Goal: Task Accomplishment & Management: Manage account settings

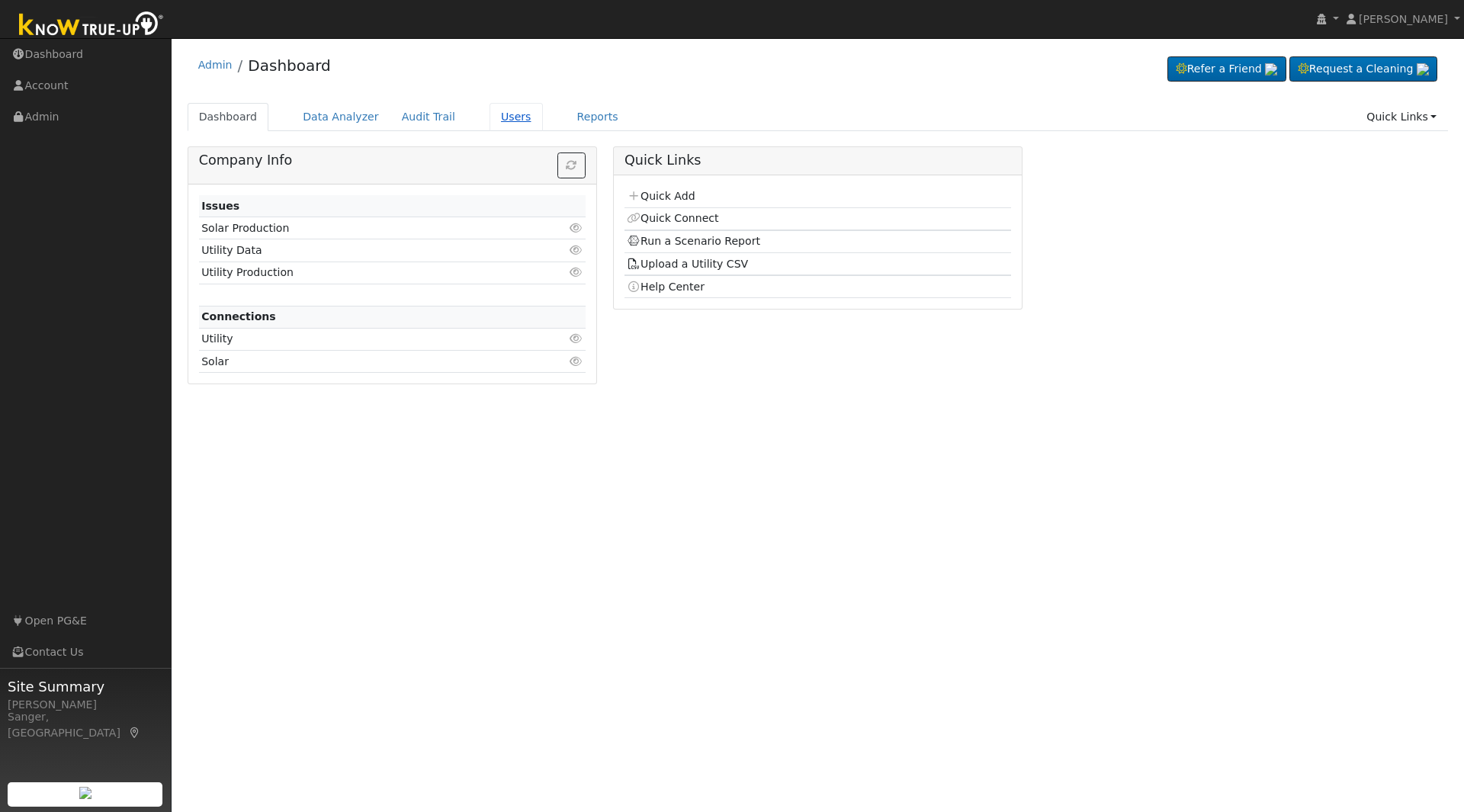
click at [497, 118] on link "Users" at bounding box center [516, 117] width 53 height 28
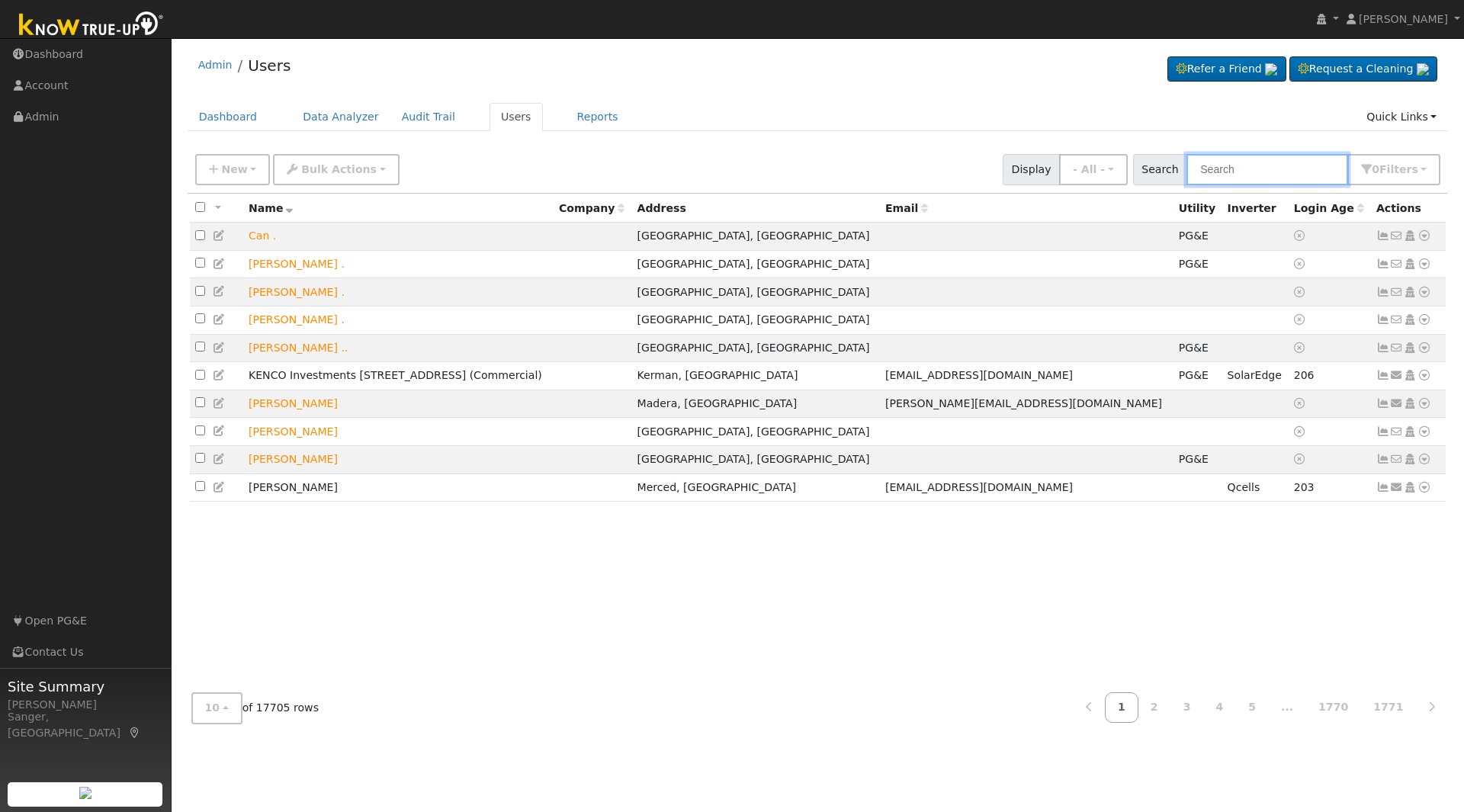
click at [1242, 174] on input "text" at bounding box center [1267, 170] width 161 height 32
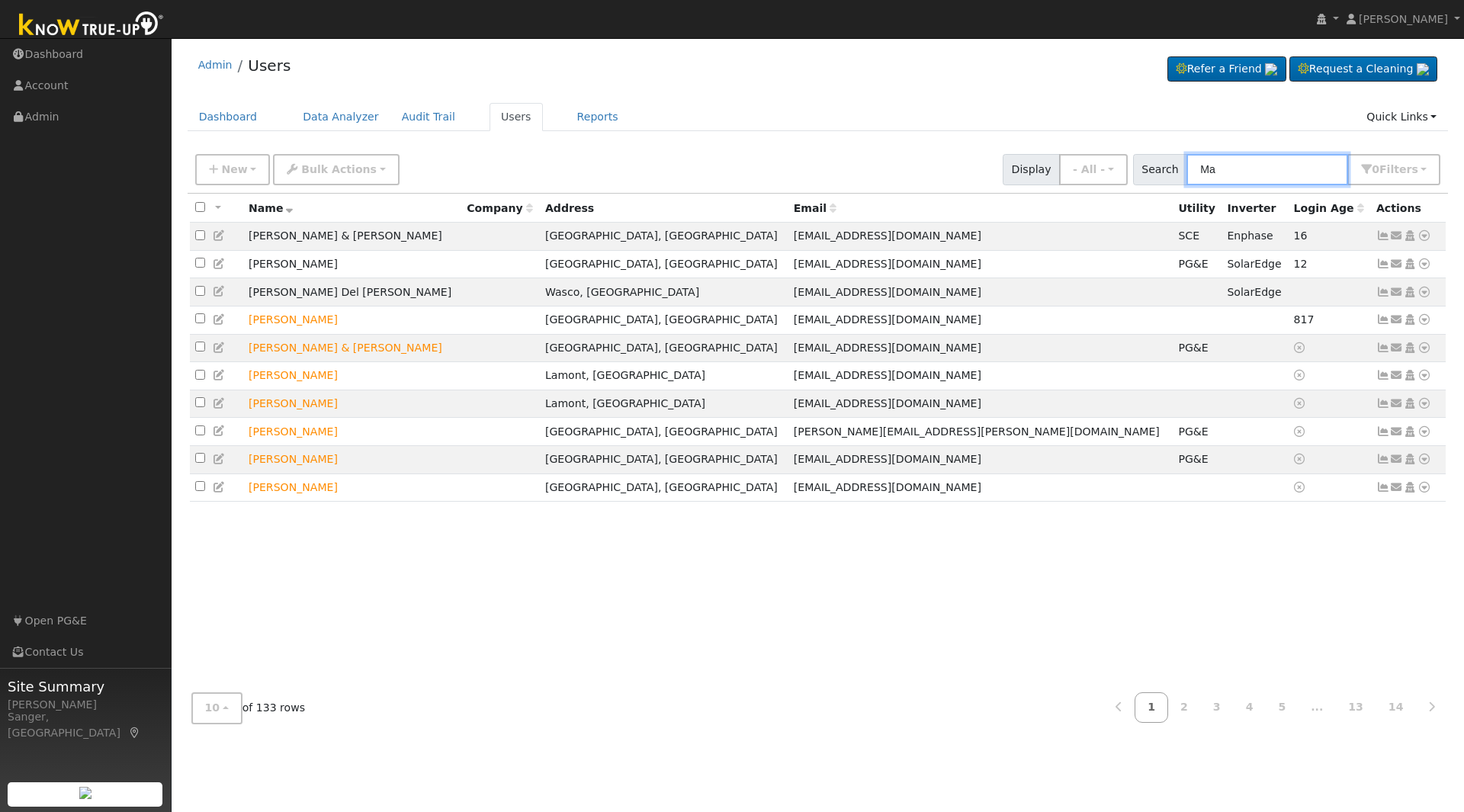
type input "M"
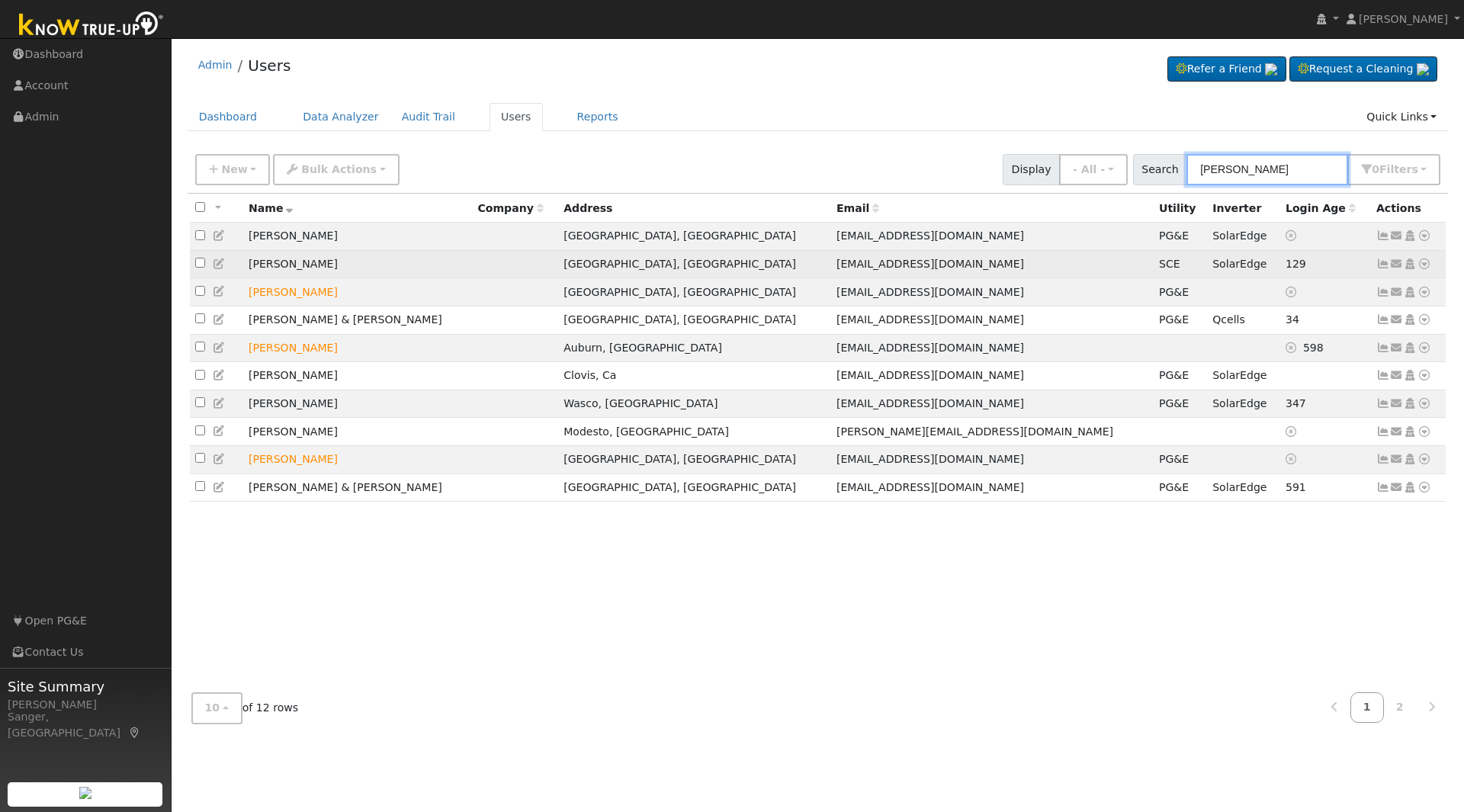
type input "Frank m"
click at [1386, 268] on icon at bounding box center [1383, 263] width 14 height 11
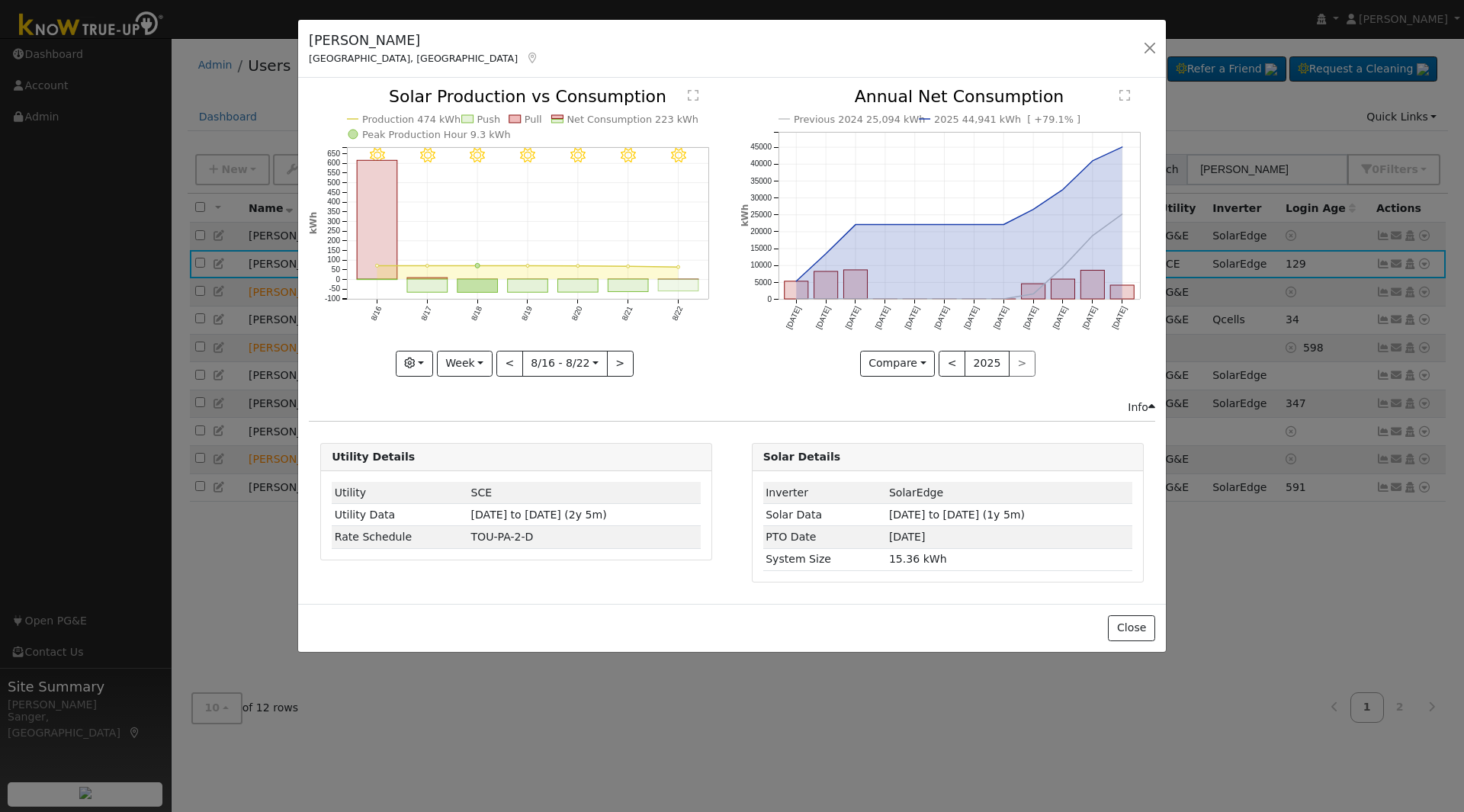
click at [683, 286] on rect "onclick=""" at bounding box center [679, 286] width 41 height 12
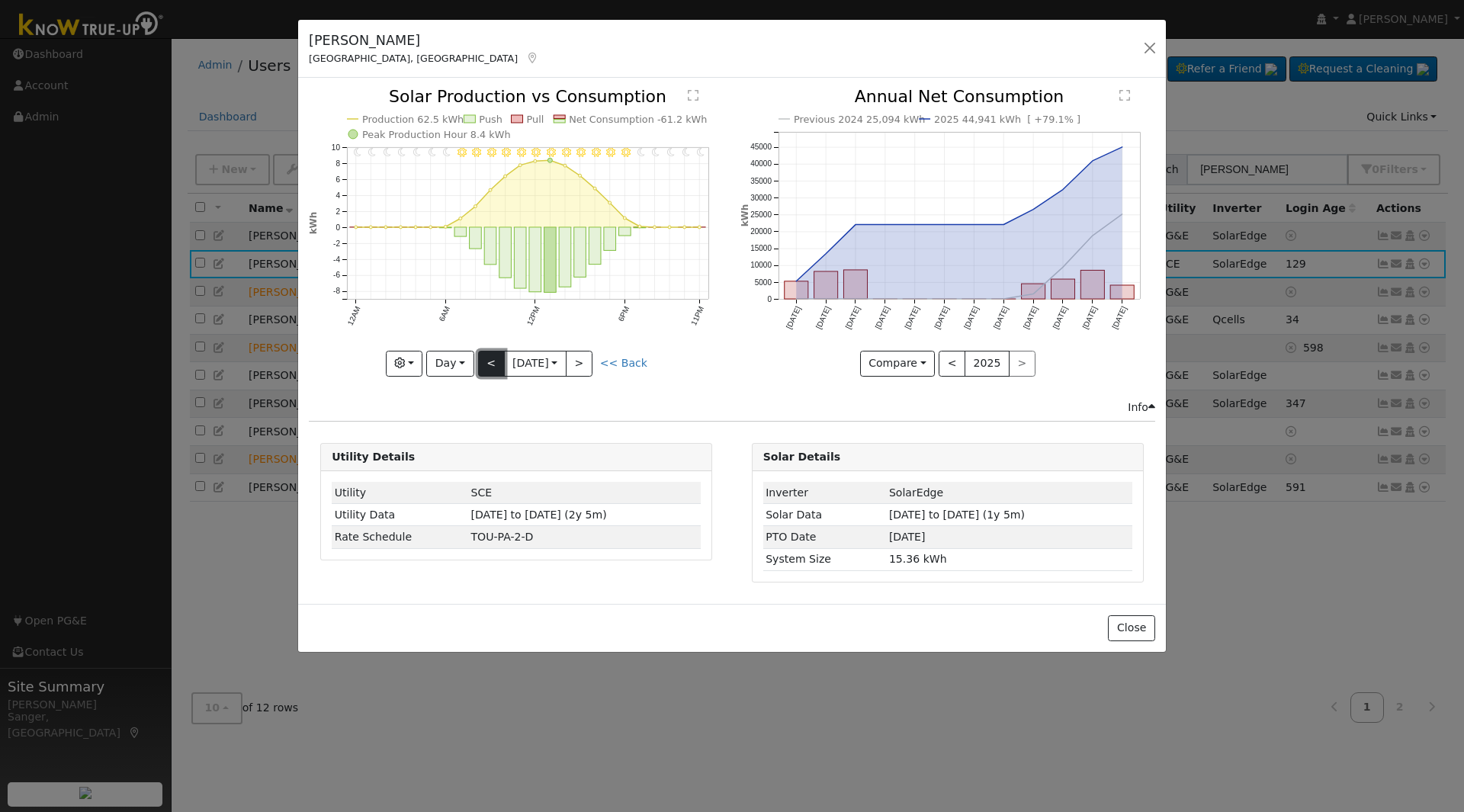
click at [494, 354] on button "<" at bounding box center [491, 363] width 27 height 26
click at [494, 360] on button "<" at bounding box center [491, 363] width 27 height 26
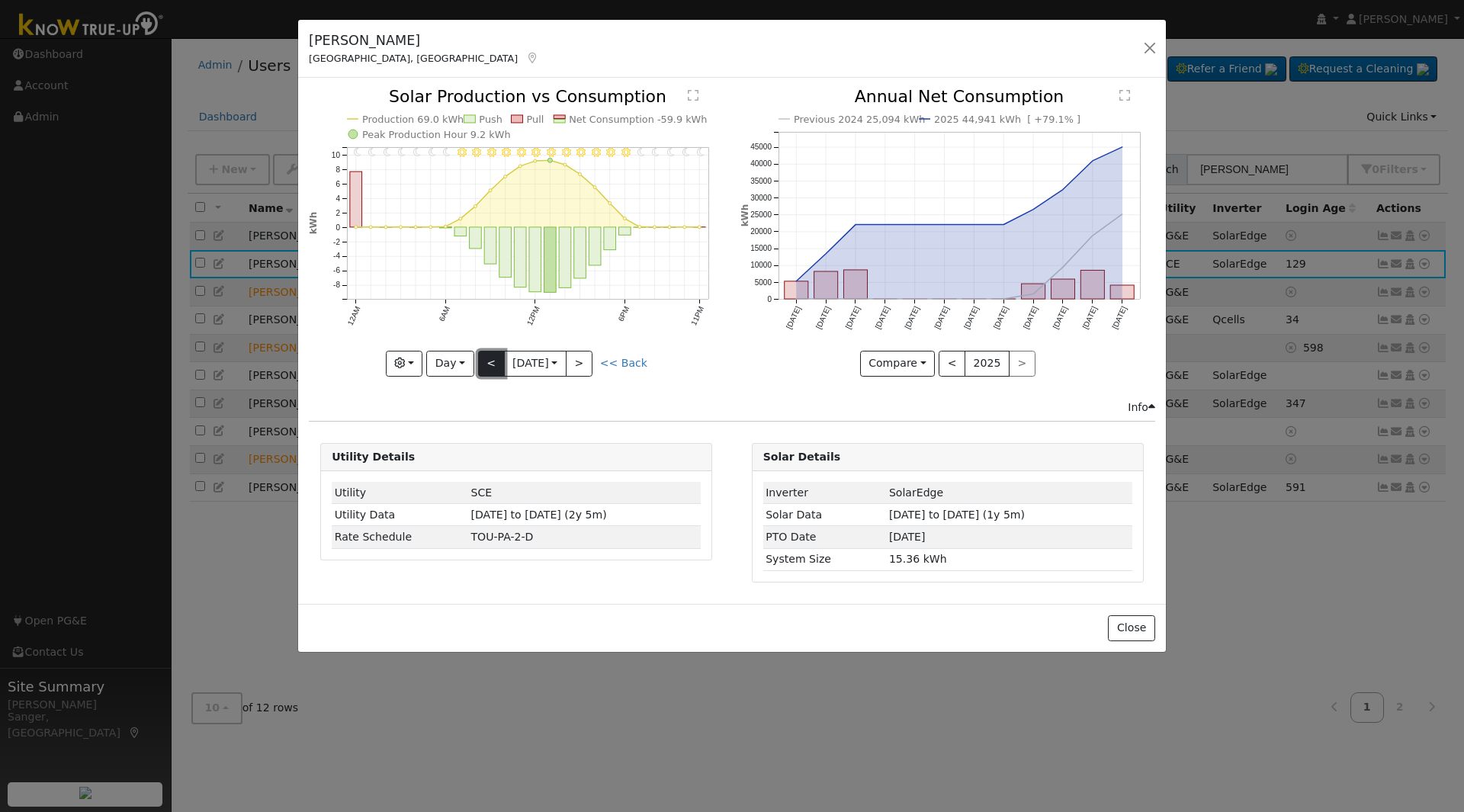
click at [498, 363] on button "<" at bounding box center [491, 363] width 27 height 26
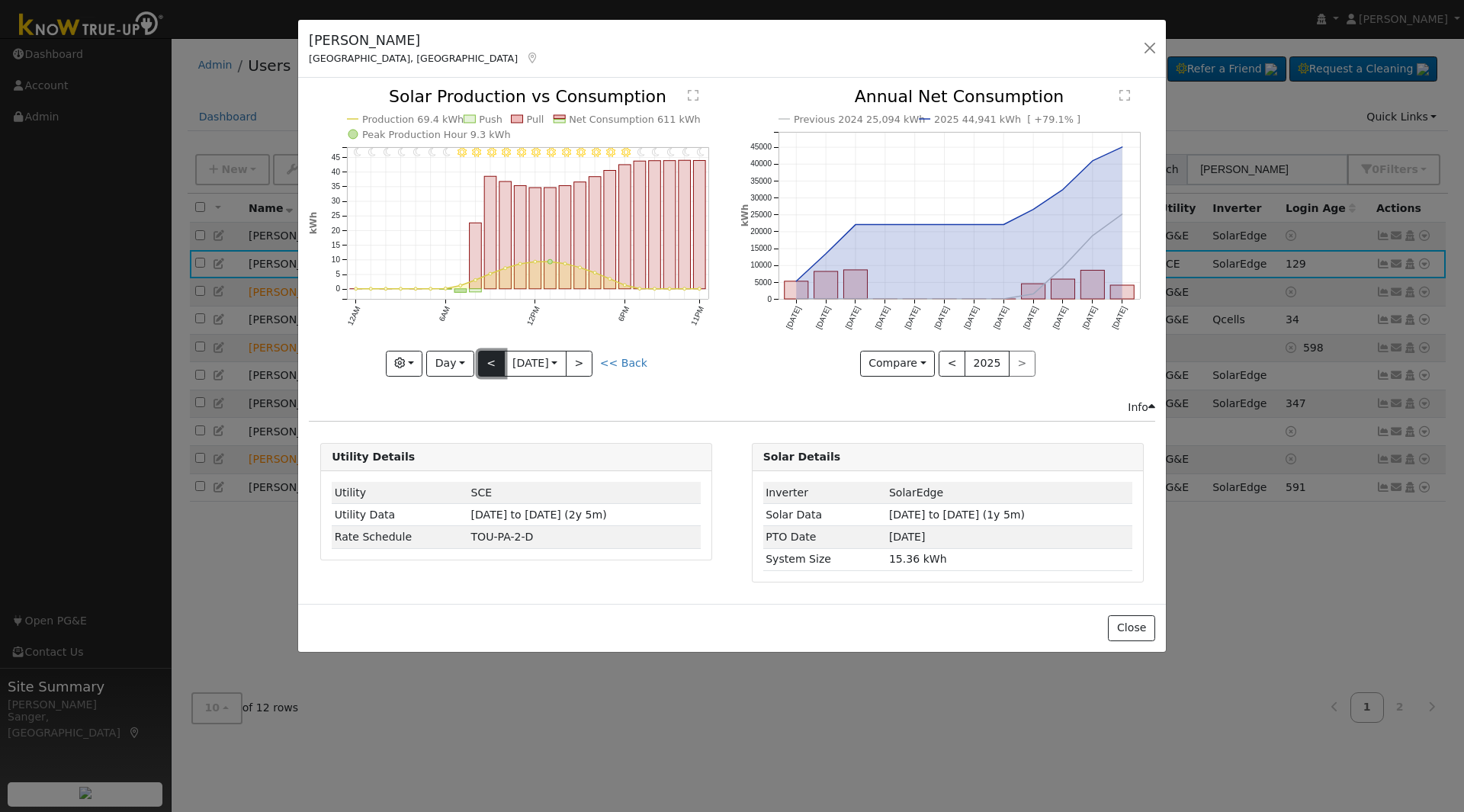
click at [490, 362] on button "<" at bounding box center [491, 363] width 27 height 26
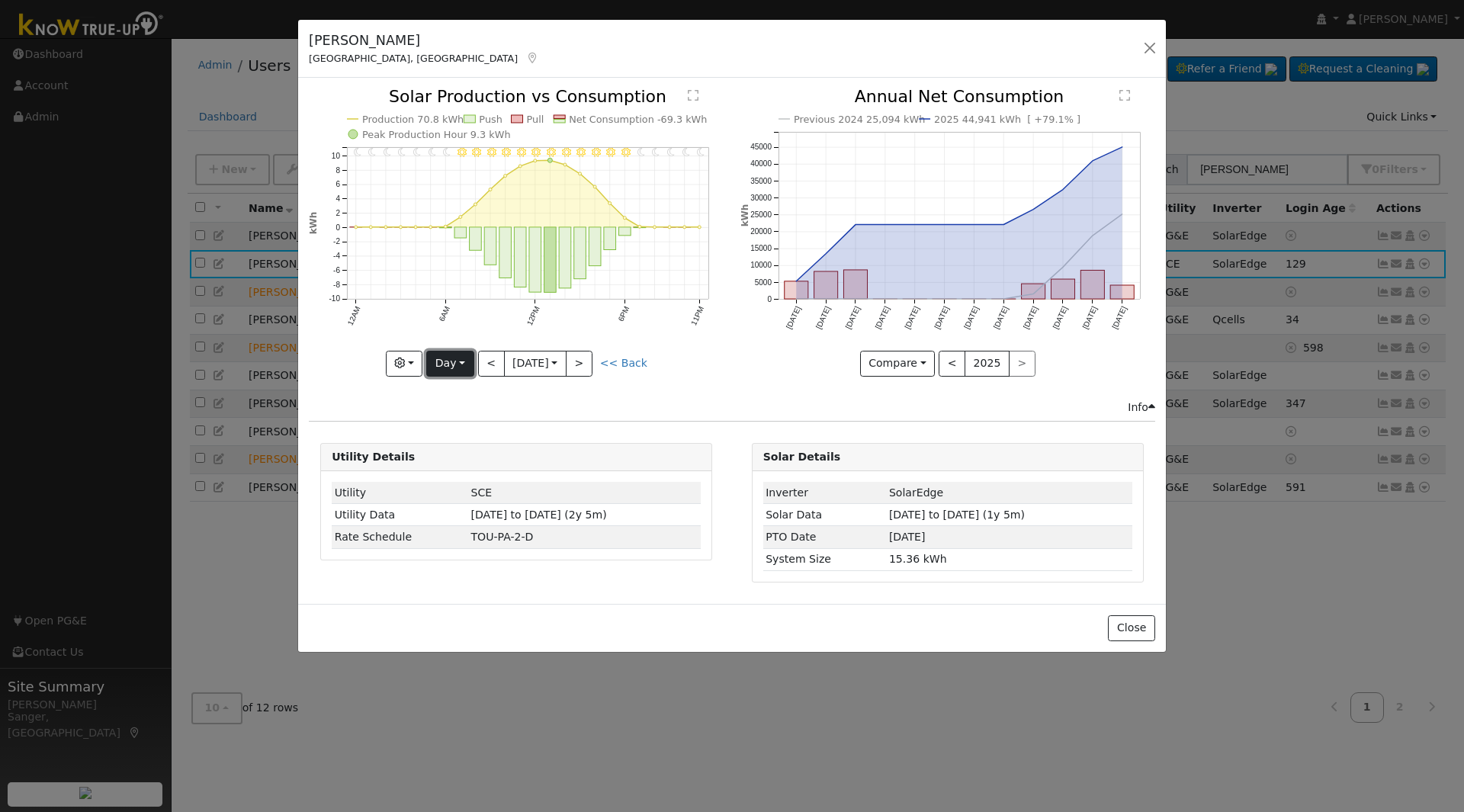
click at [447, 367] on button "Day" at bounding box center [450, 363] width 47 height 26
click at [457, 416] on link "Week" at bounding box center [481, 416] width 106 height 22
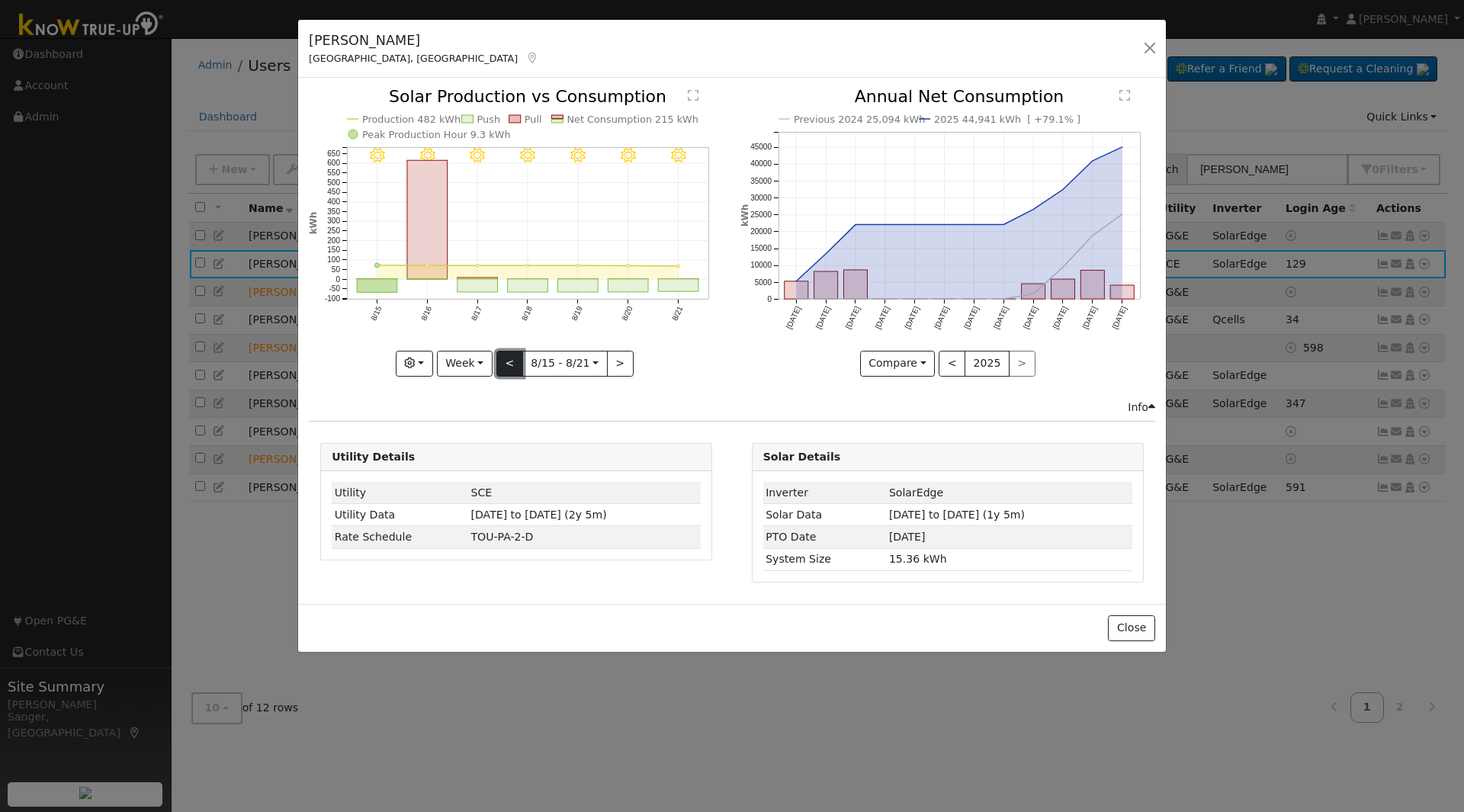
click at [506, 364] on button "<" at bounding box center [510, 363] width 27 height 26
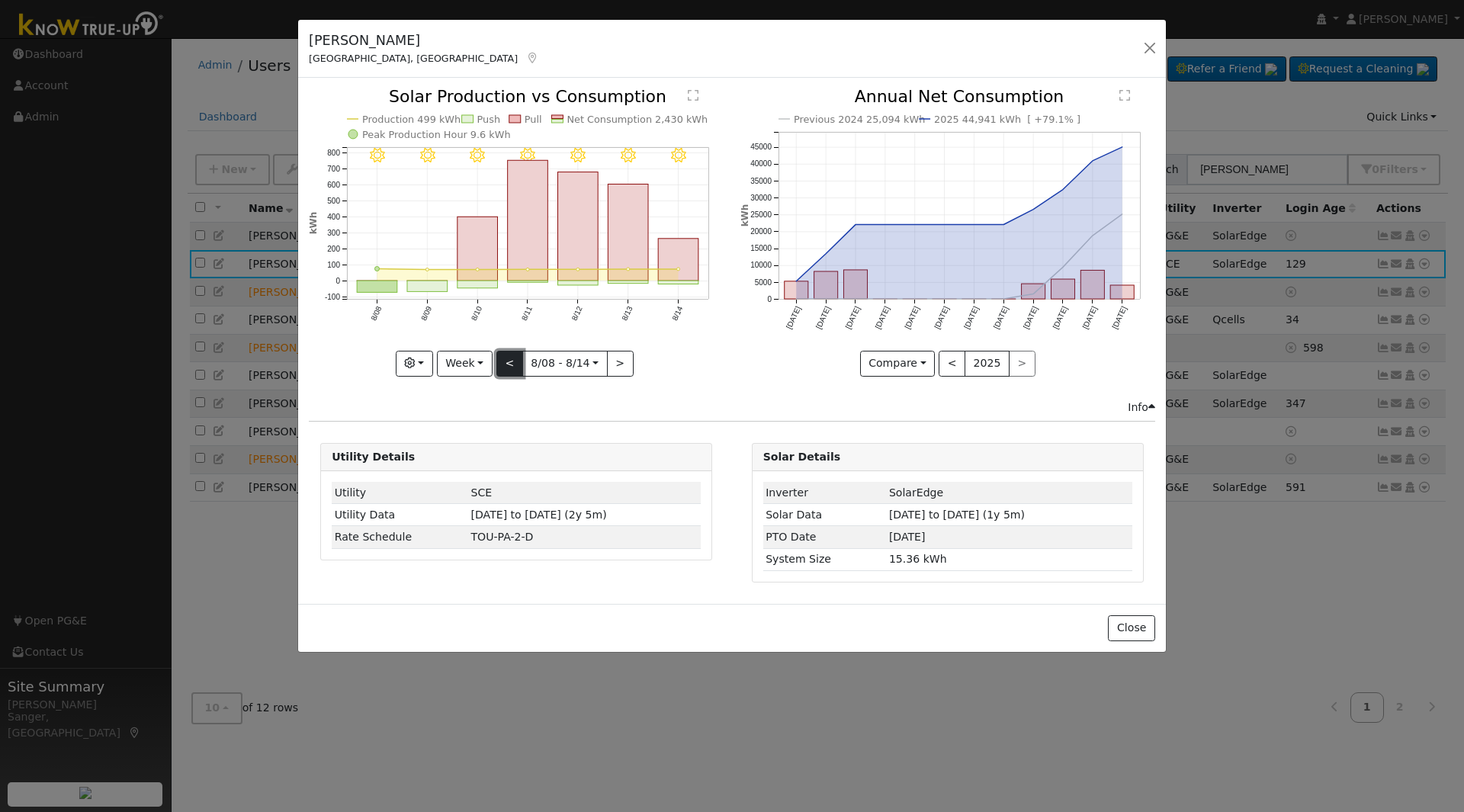
click at [506, 364] on button "<" at bounding box center [510, 363] width 27 height 26
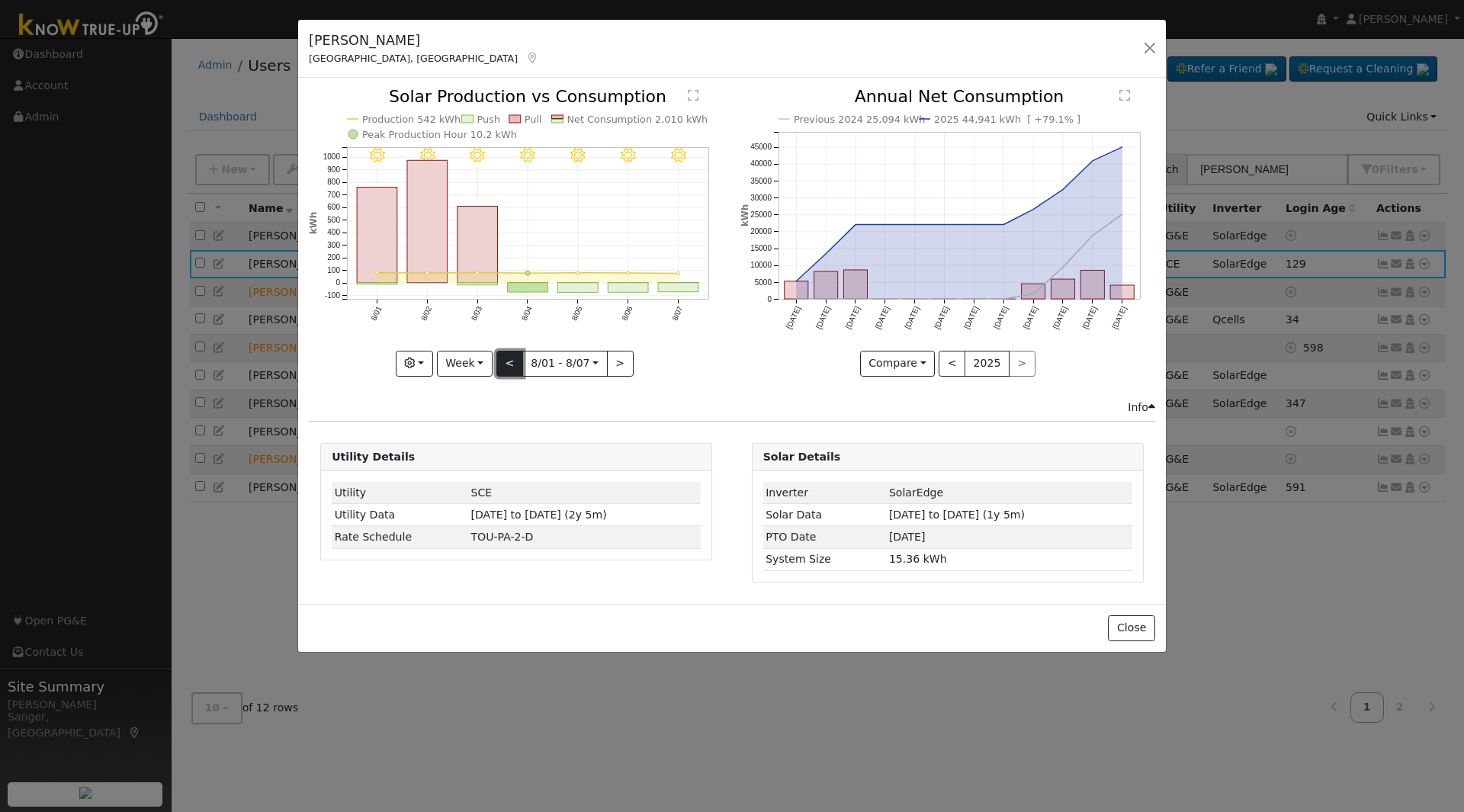
click at [506, 364] on button "<" at bounding box center [510, 363] width 27 height 26
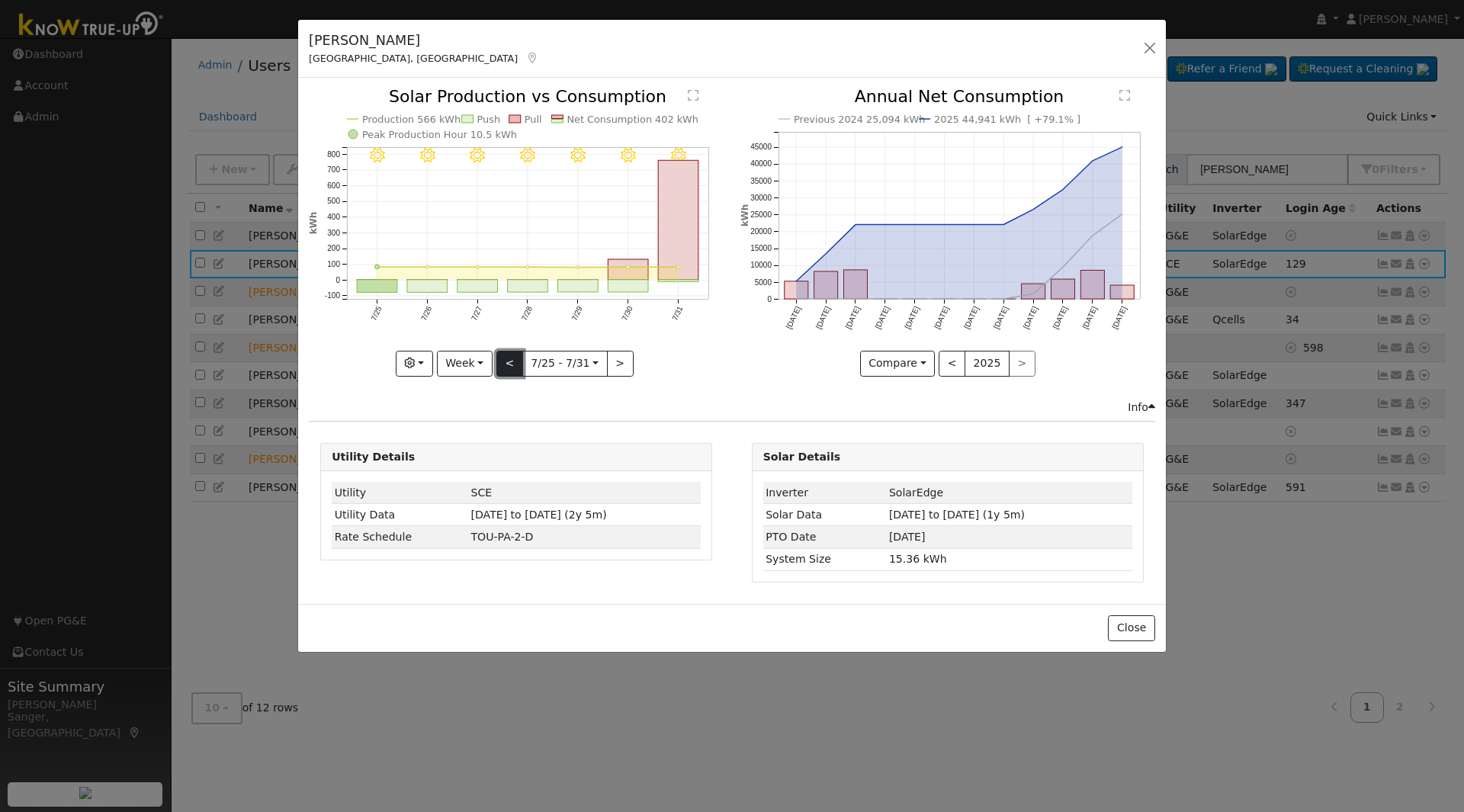
click at [506, 364] on button "<" at bounding box center [510, 363] width 27 height 26
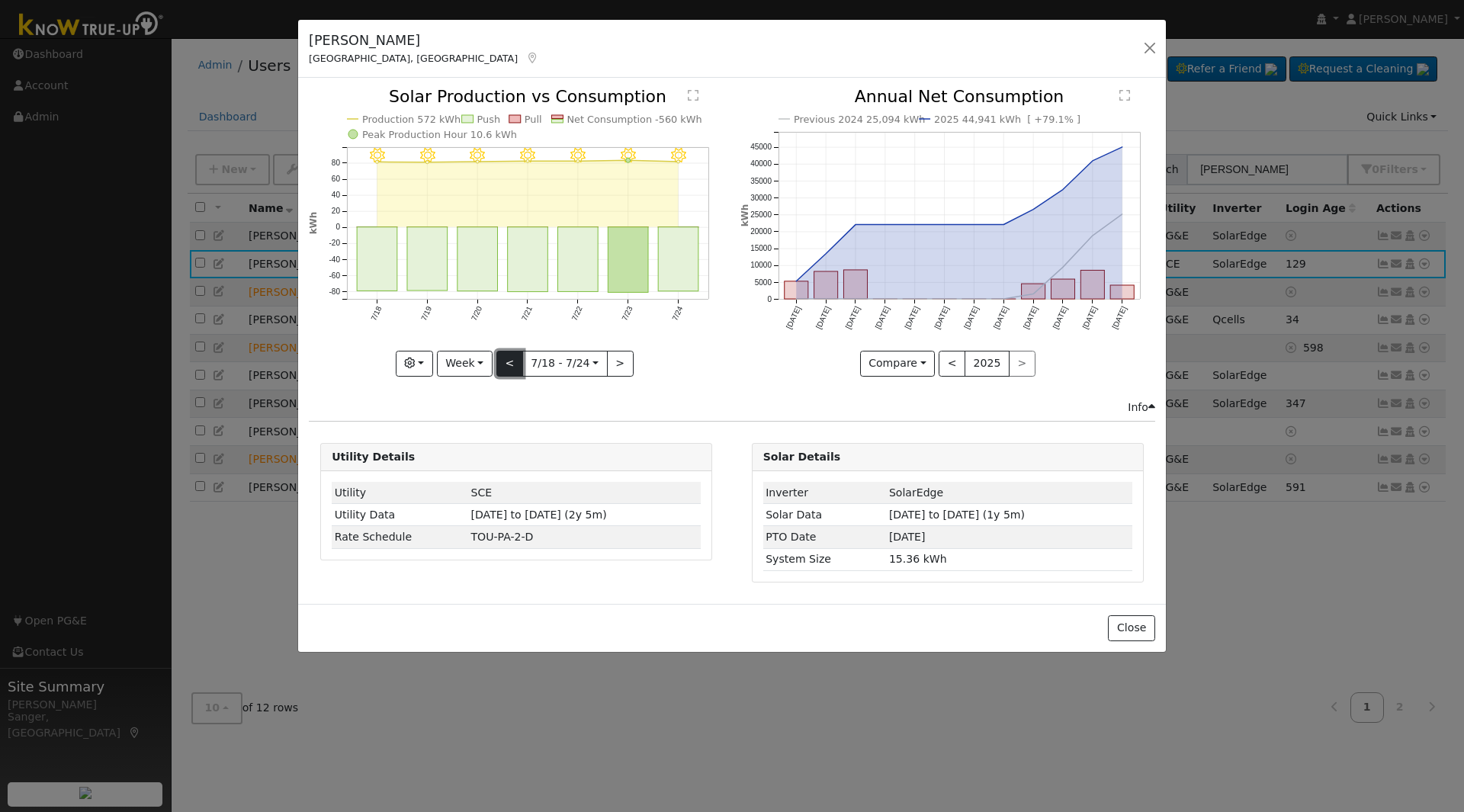
click at [506, 364] on button "<" at bounding box center [510, 363] width 27 height 26
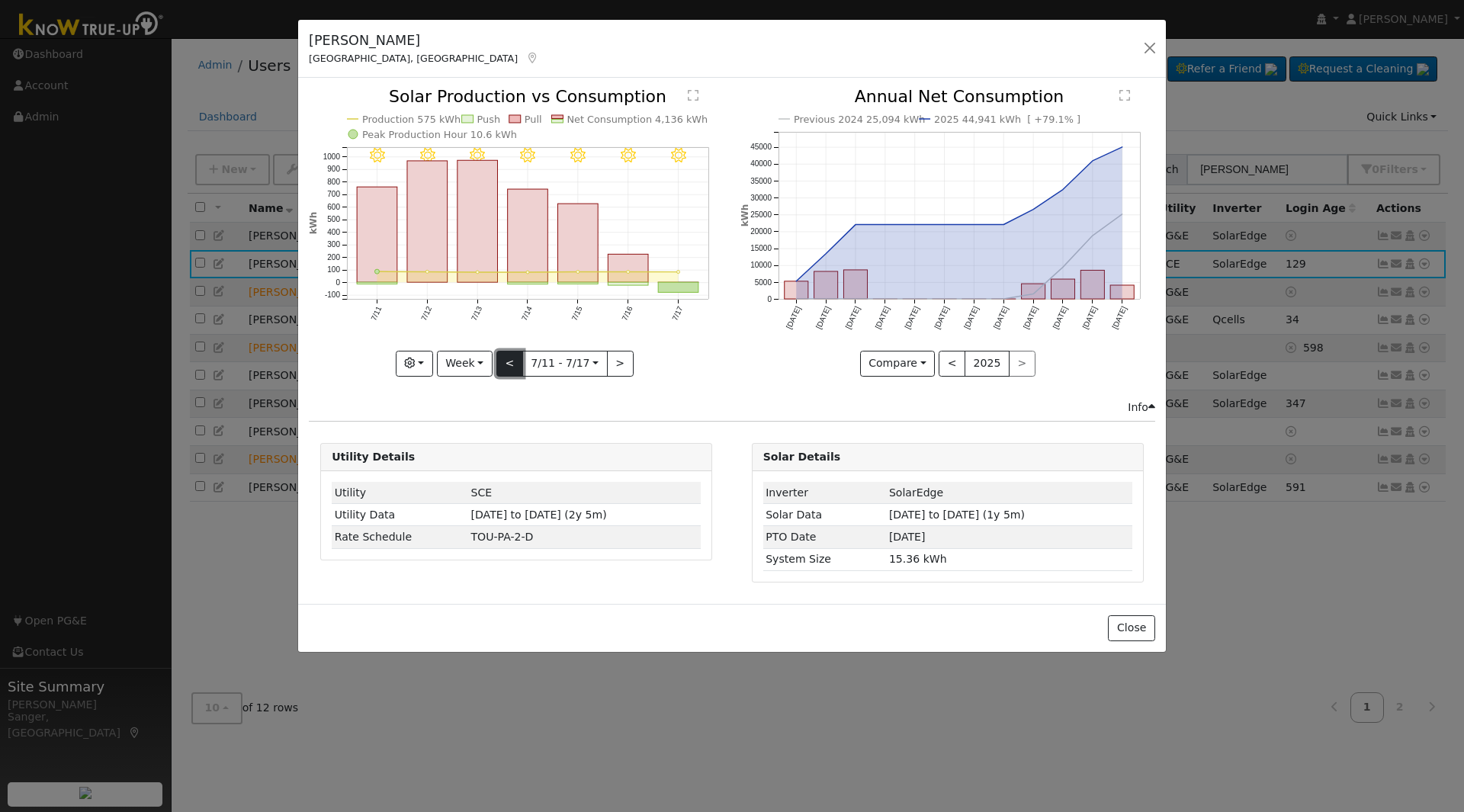
click at [506, 364] on button "<" at bounding box center [510, 363] width 27 height 26
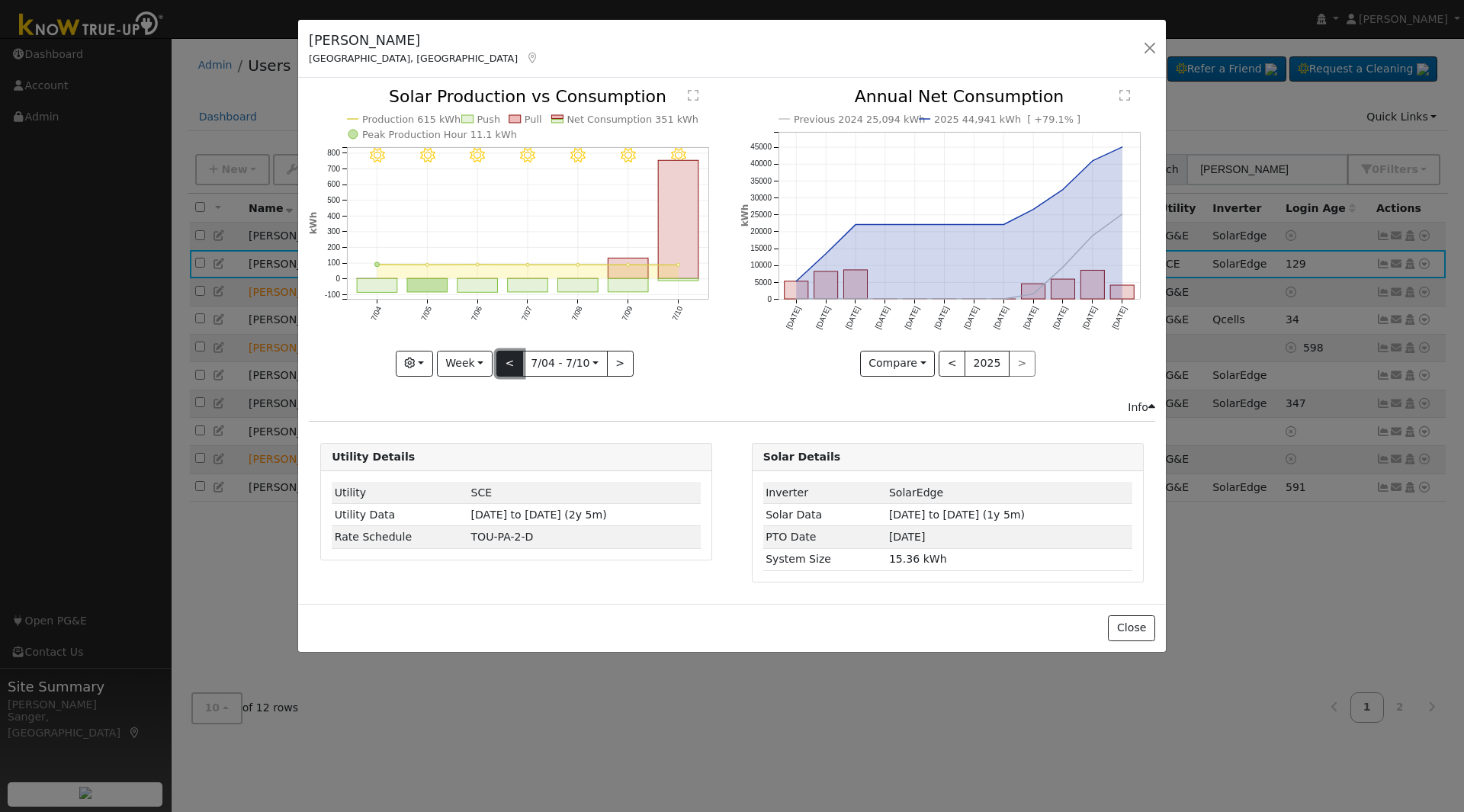
click at [506, 364] on button "<" at bounding box center [510, 363] width 27 height 26
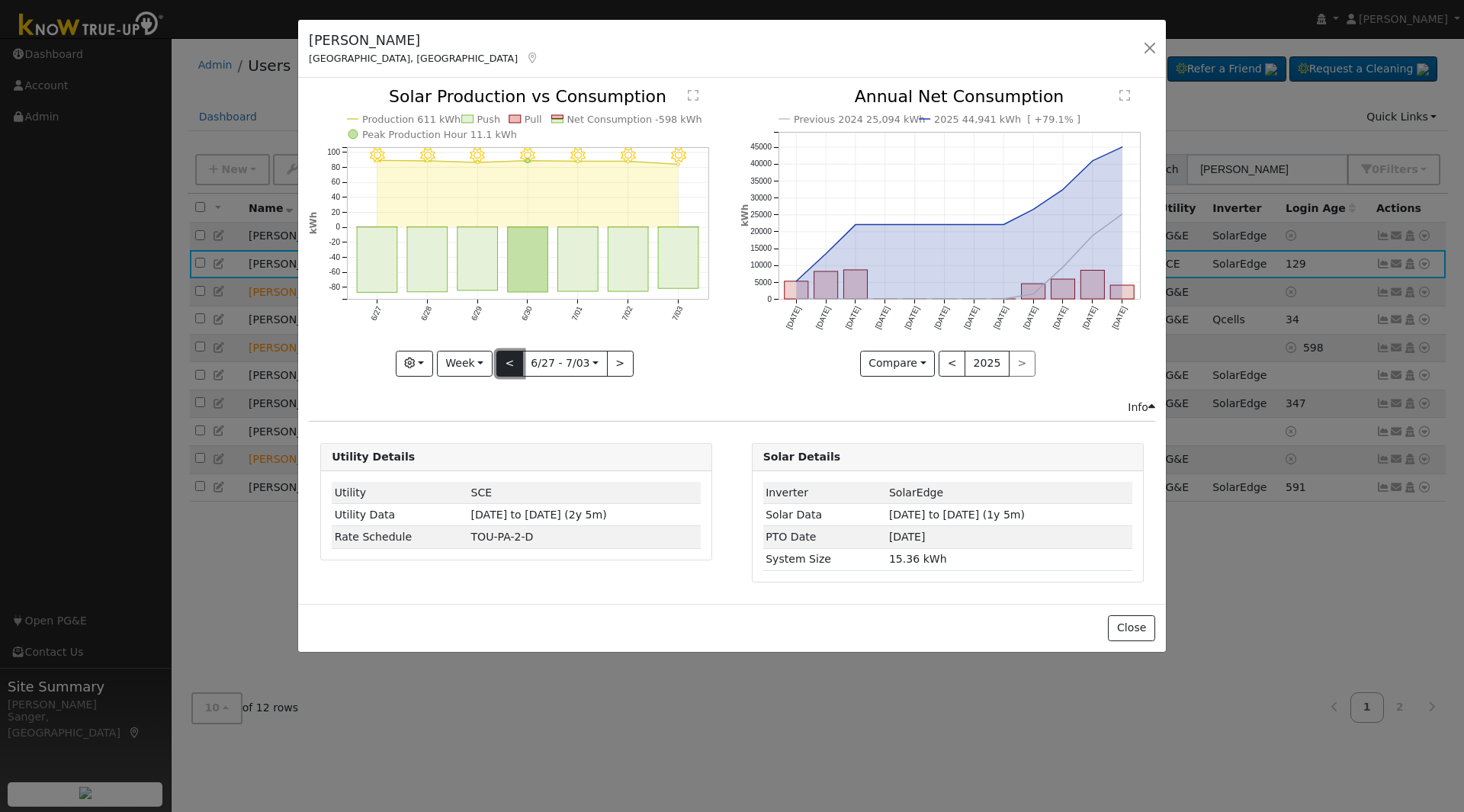
click at [506, 364] on button "<" at bounding box center [510, 363] width 27 height 26
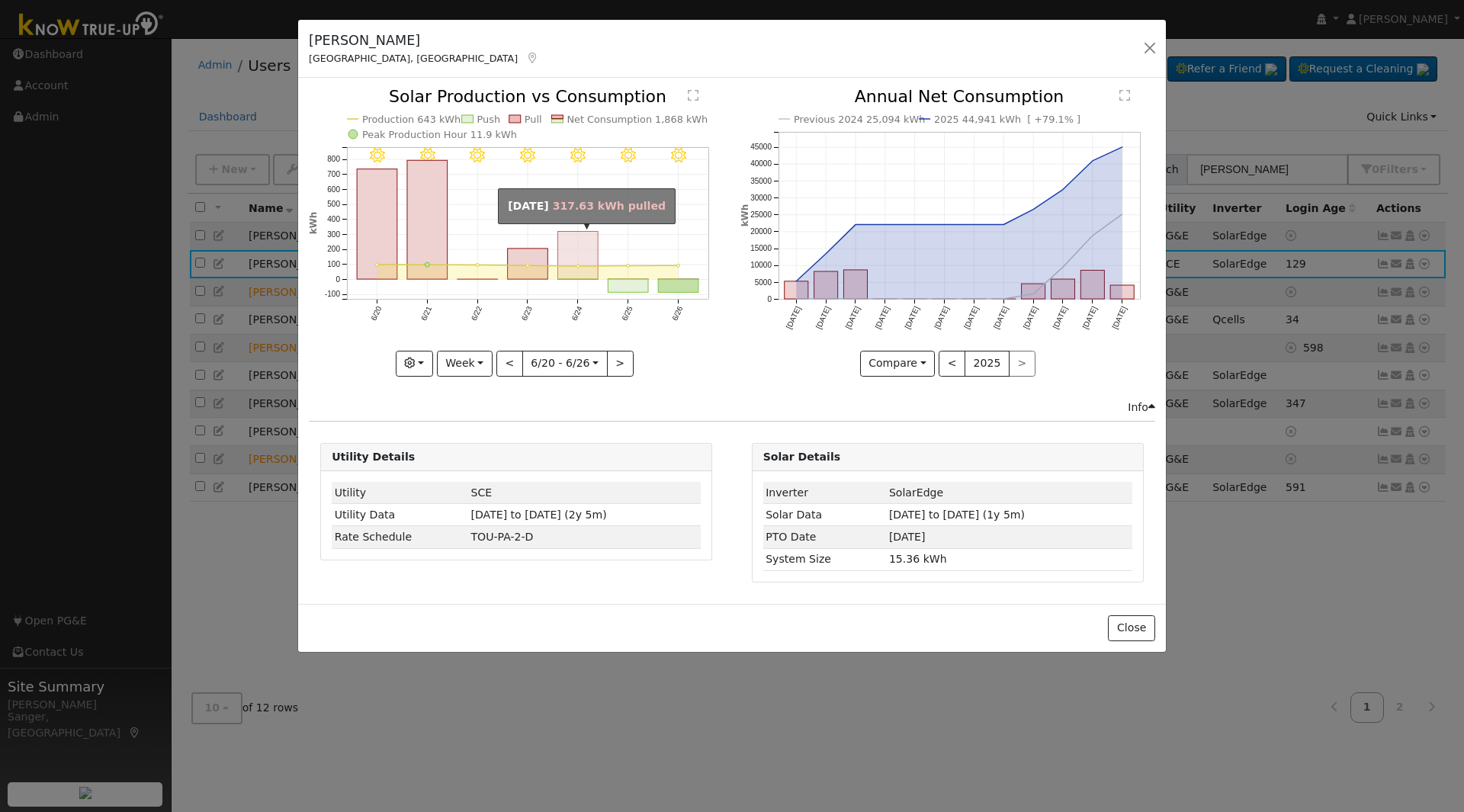
click at [567, 249] on rect "onclick=""" at bounding box center [578, 256] width 41 height 48
type input "2025-06-24"
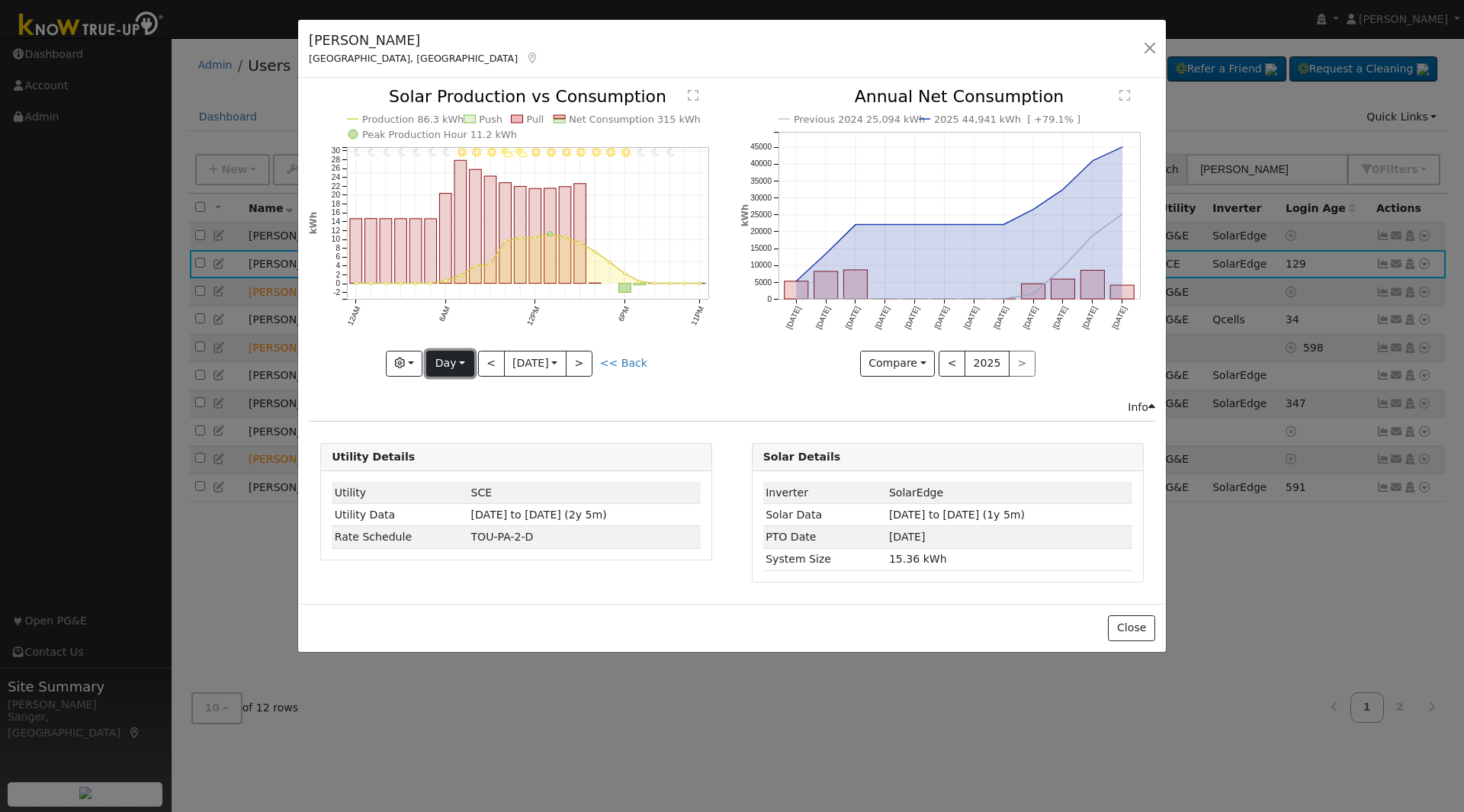
click at [451, 365] on button "Day" at bounding box center [450, 363] width 47 height 26
click at [461, 419] on link "Week" at bounding box center [481, 416] width 106 height 22
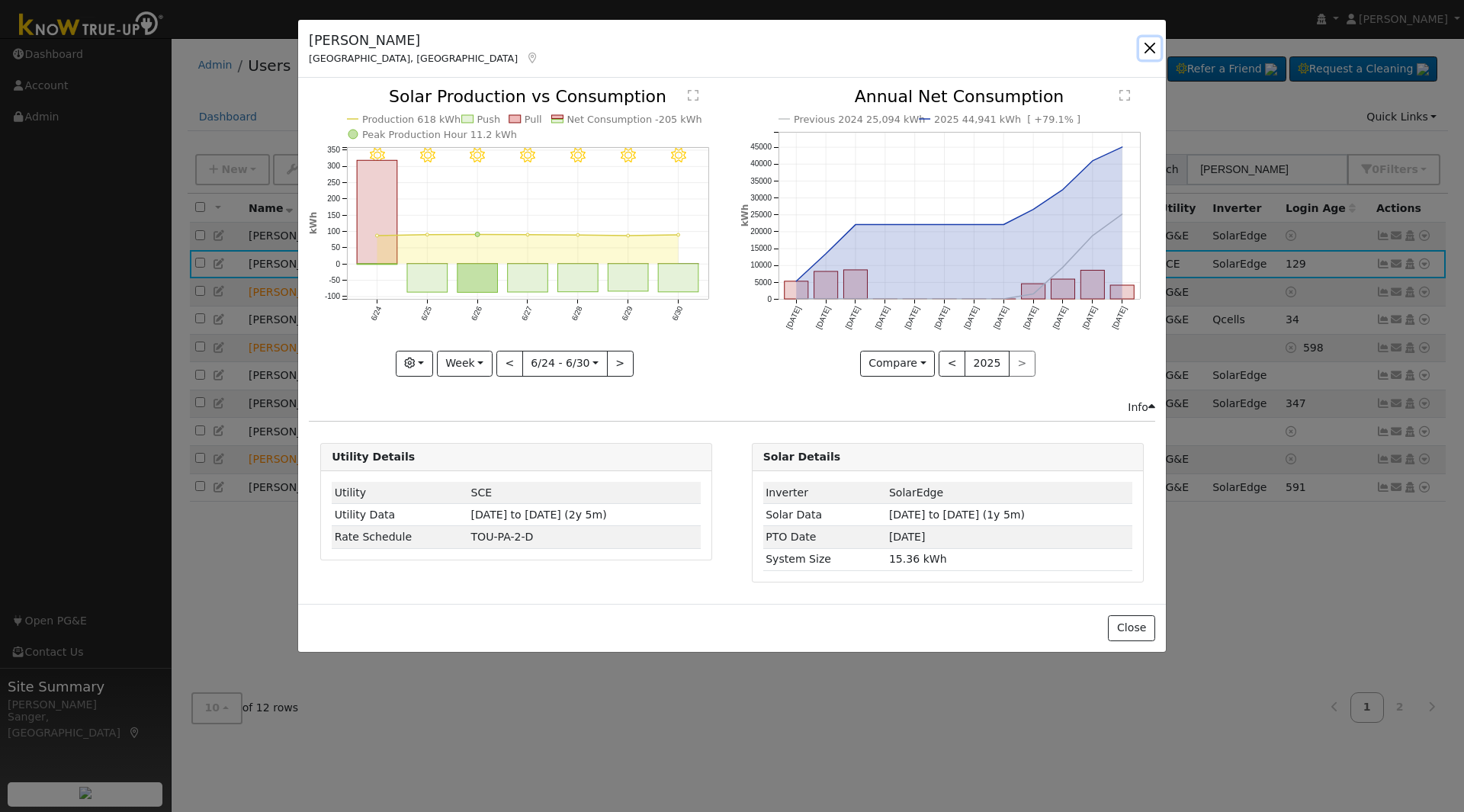
click at [1150, 49] on button "button" at bounding box center [1150, 48] width 22 height 22
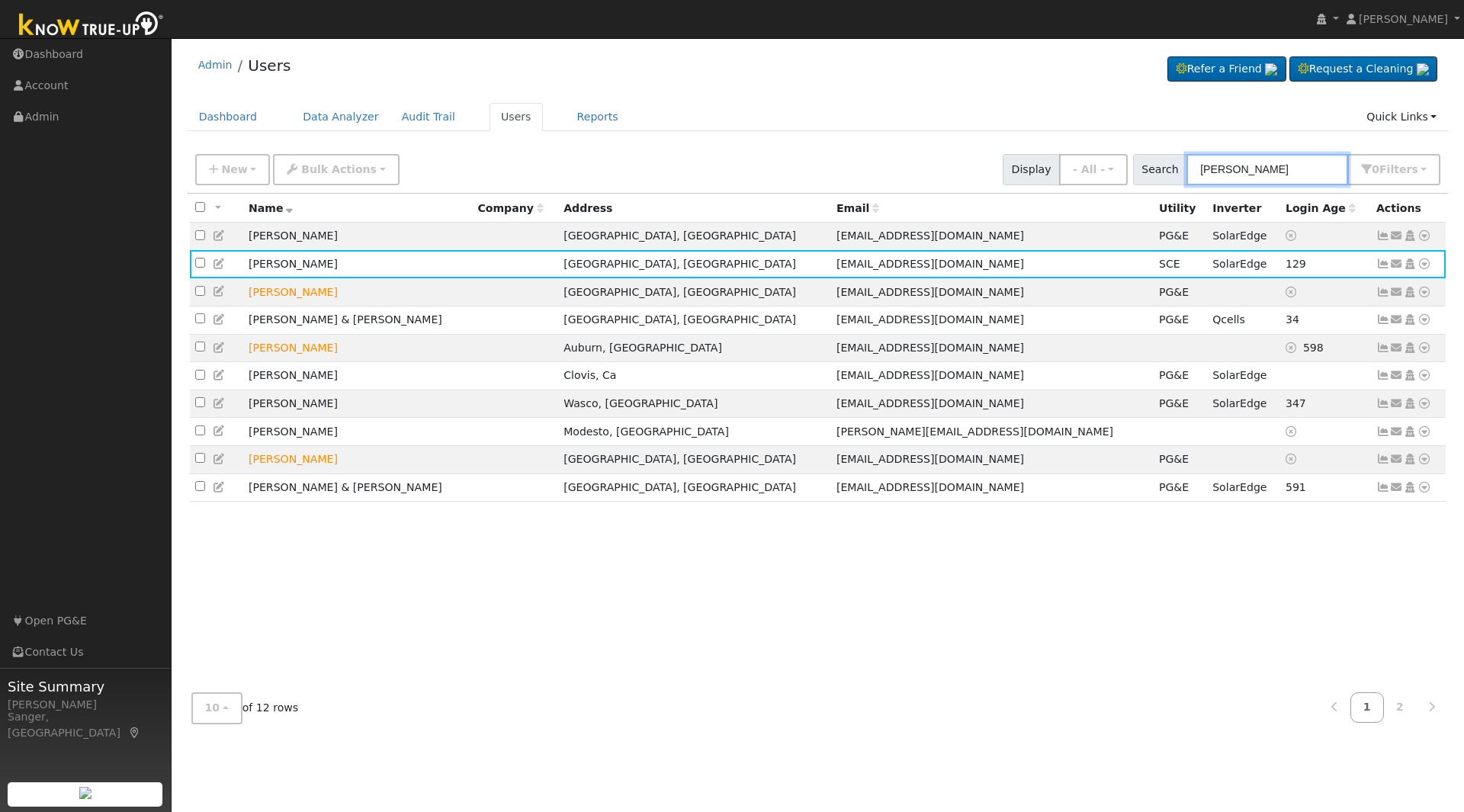
drag, startPoint x: 1257, startPoint y: 168, endPoint x: 993, endPoint y: 175, distance: 264.1
click at [993, 175] on div "New Add User Quick Add Quick Connect Quick Convert Lead Bulk Actions Send Email…" at bounding box center [817, 167] width 1251 height 37
paste input "Susana Cruz"
type input "Susana Cruz"
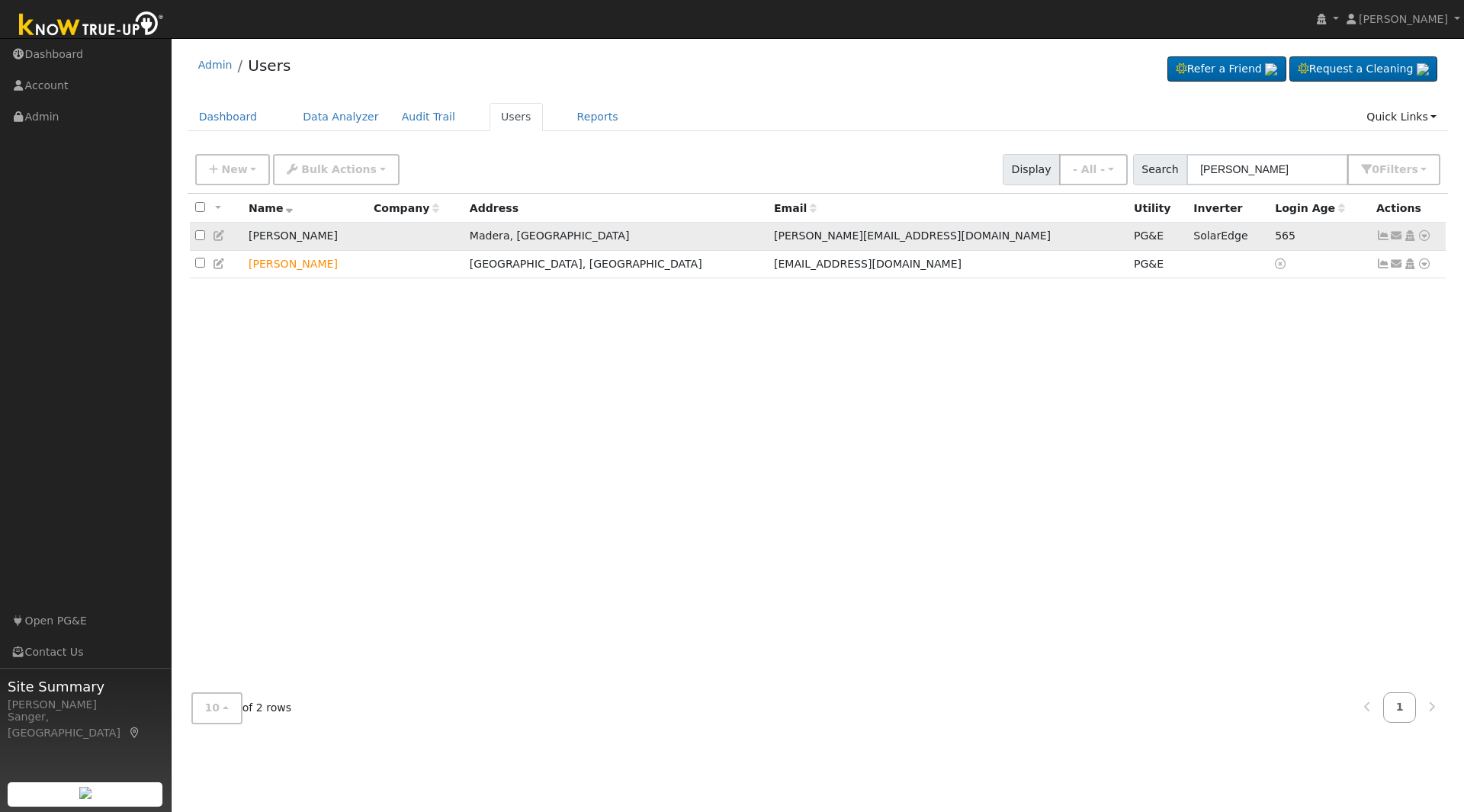
click at [1380, 237] on icon at bounding box center [1383, 235] width 14 height 11
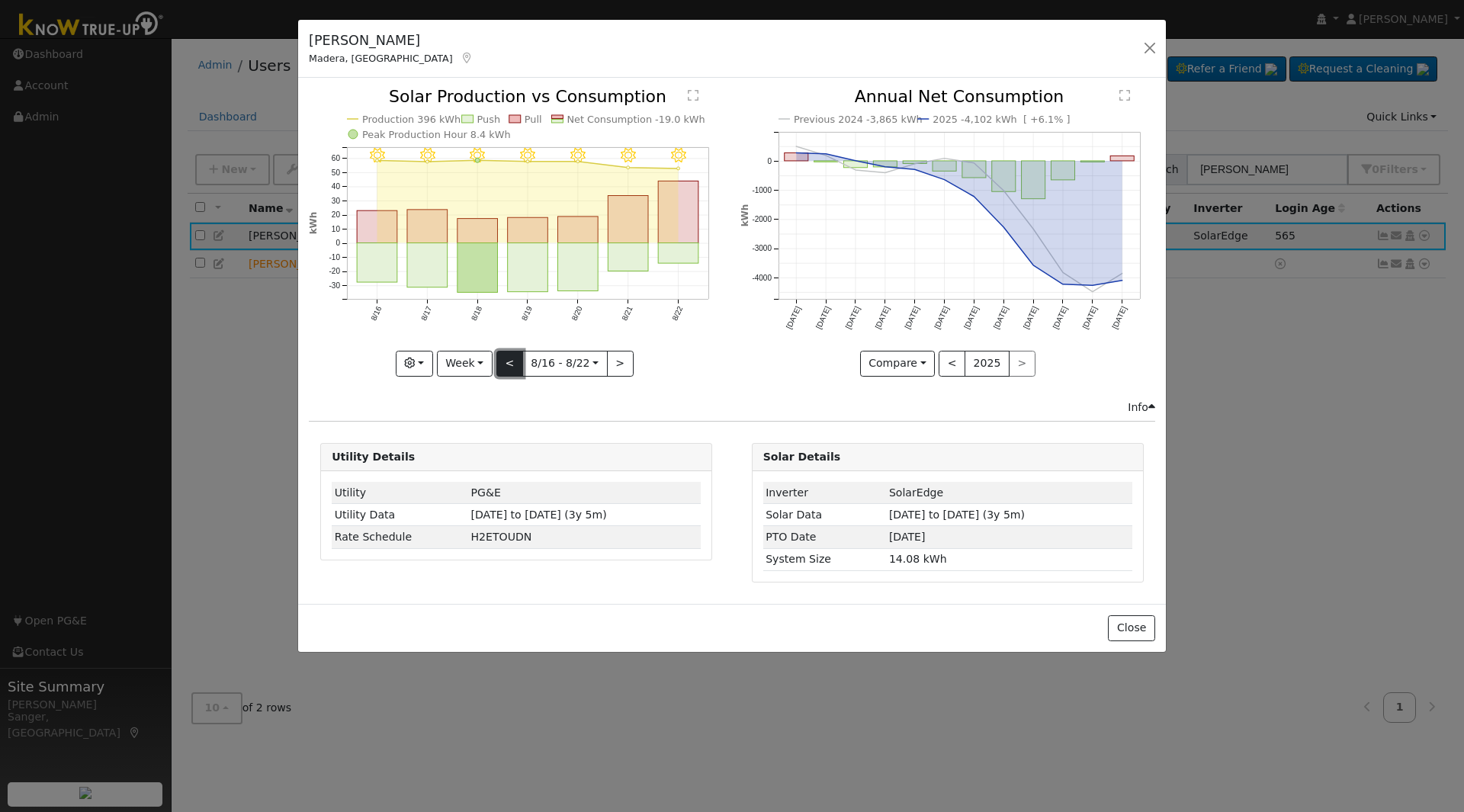
click at [517, 356] on button "<" at bounding box center [510, 363] width 27 height 26
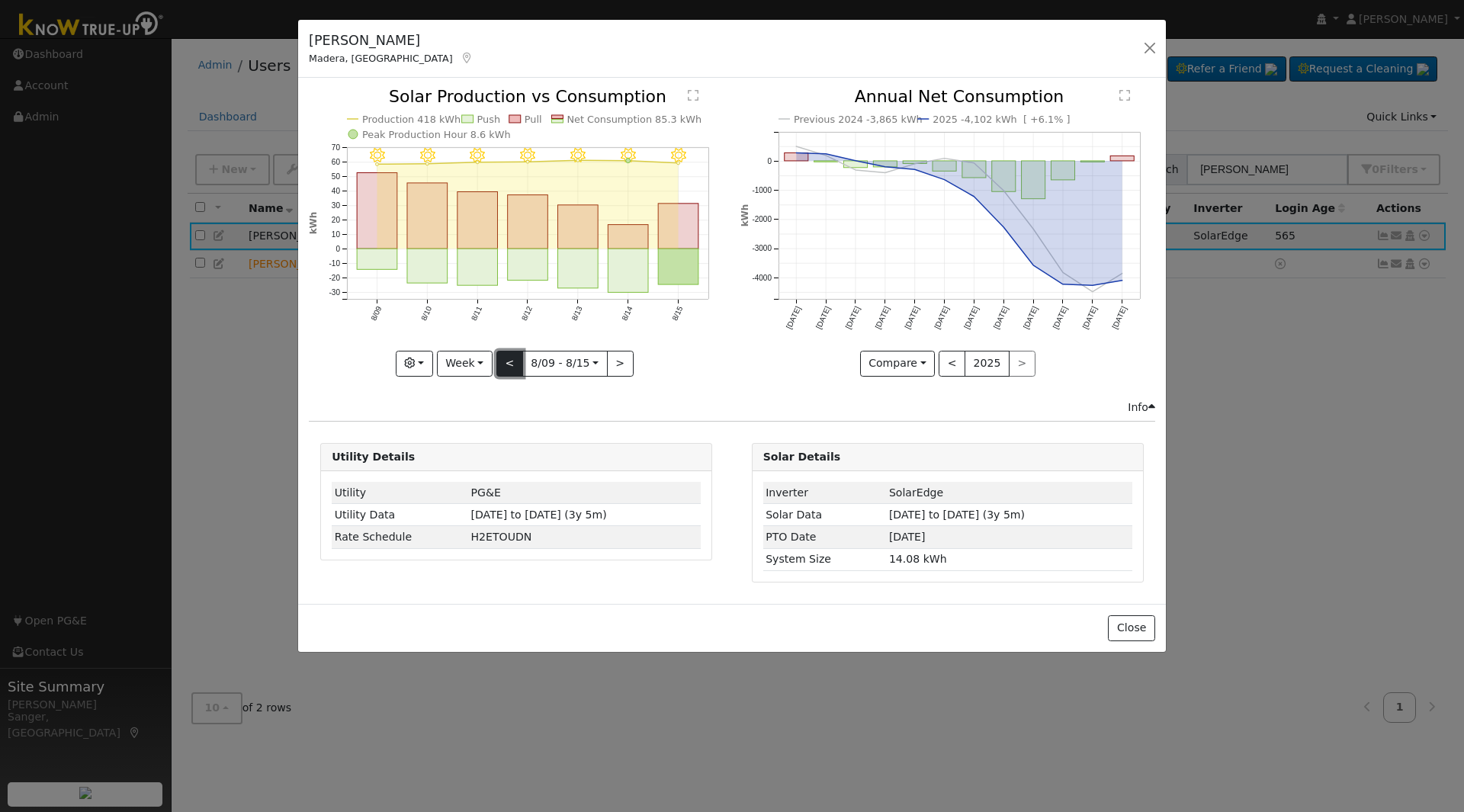
click at [517, 356] on button "<" at bounding box center [510, 363] width 27 height 26
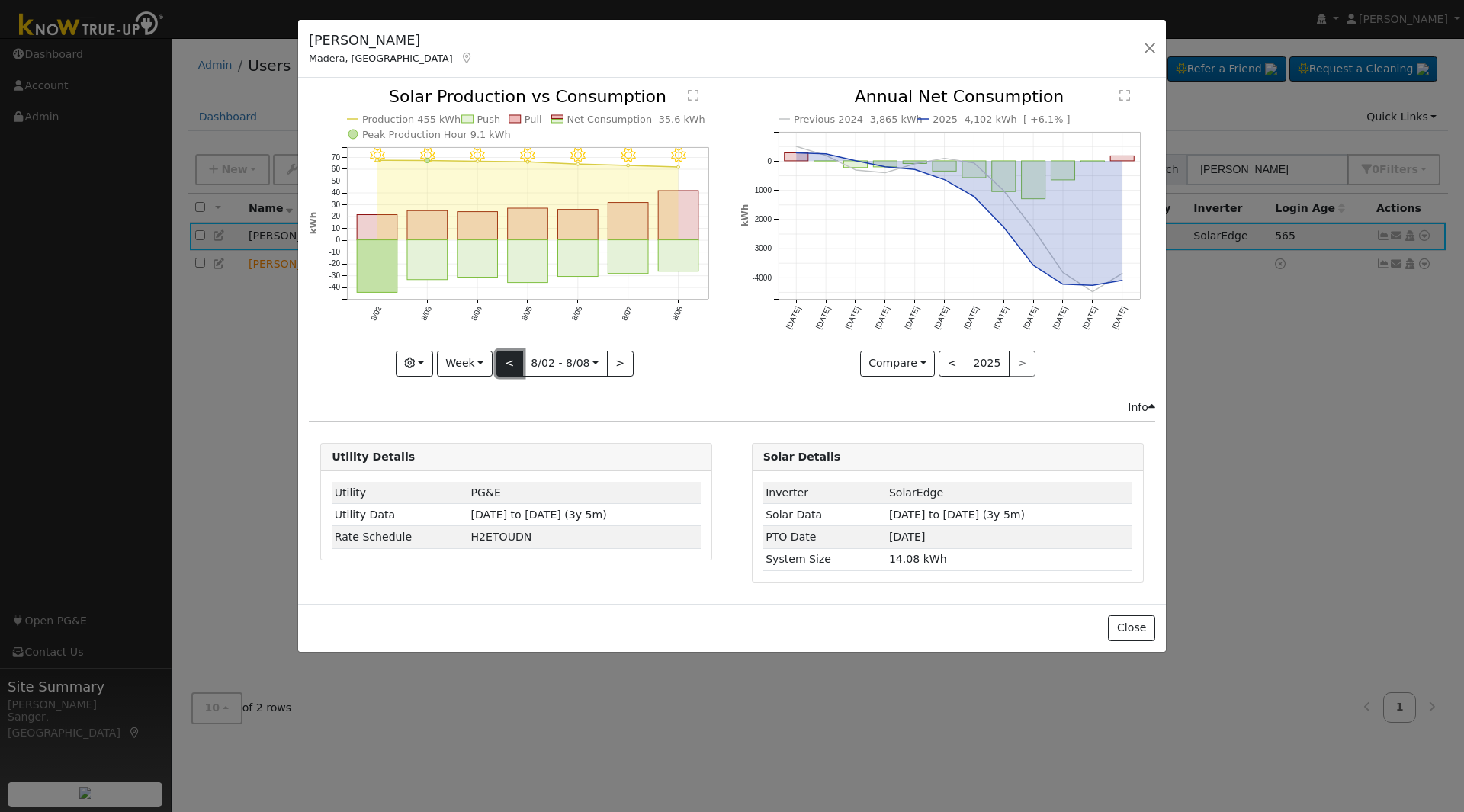
click at [517, 356] on button "<" at bounding box center [510, 363] width 27 height 26
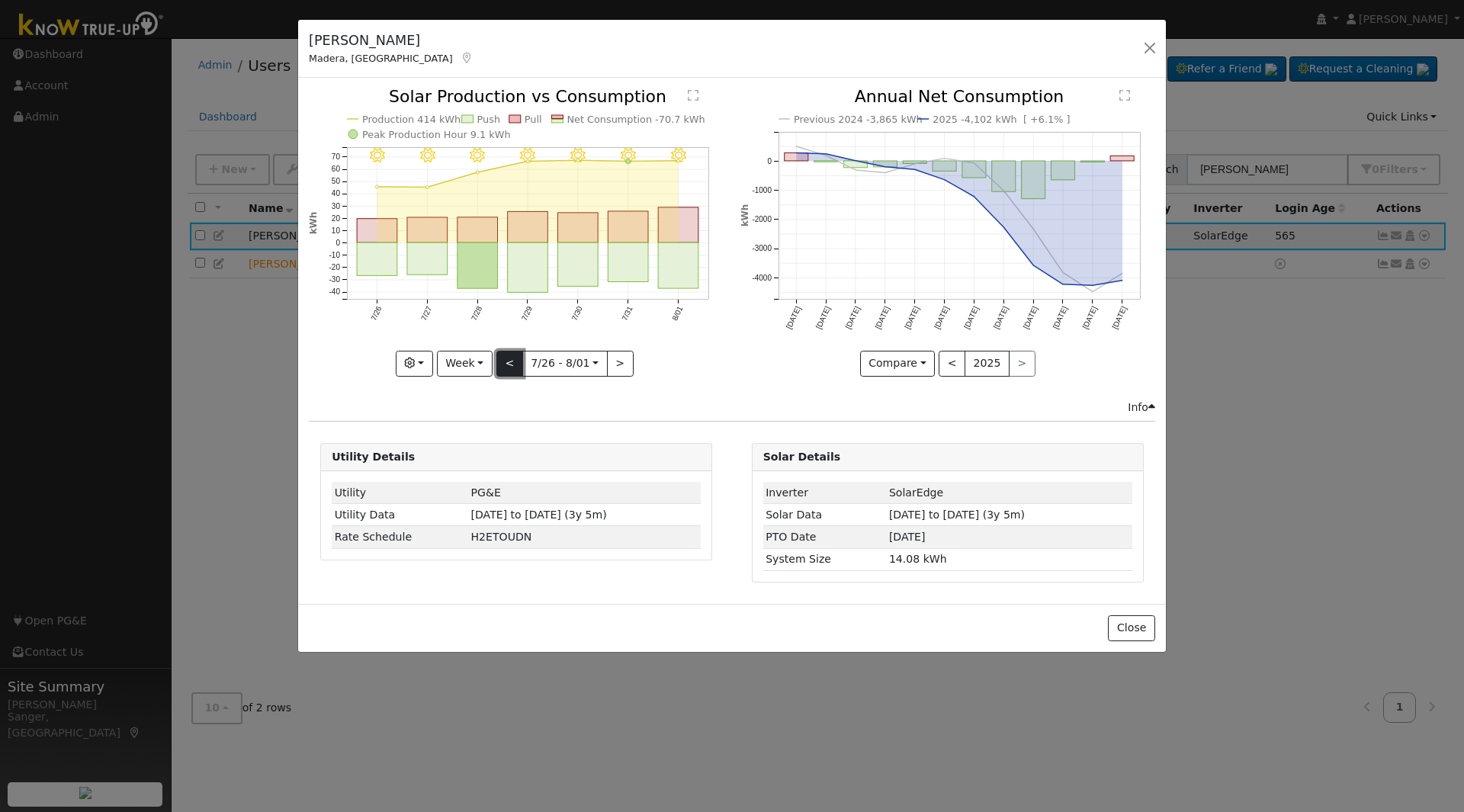
click at [517, 356] on button "<" at bounding box center [510, 363] width 27 height 26
click at [517, 356] on div "7/25 - Clear 7/24 - Clear 7/23 - Clear 7/22 - Clear 7/21 - Clear 7/20 - Clear 7…" at bounding box center [516, 232] width 415 height 288
click at [517, 356] on button "<" at bounding box center [510, 363] width 27 height 26
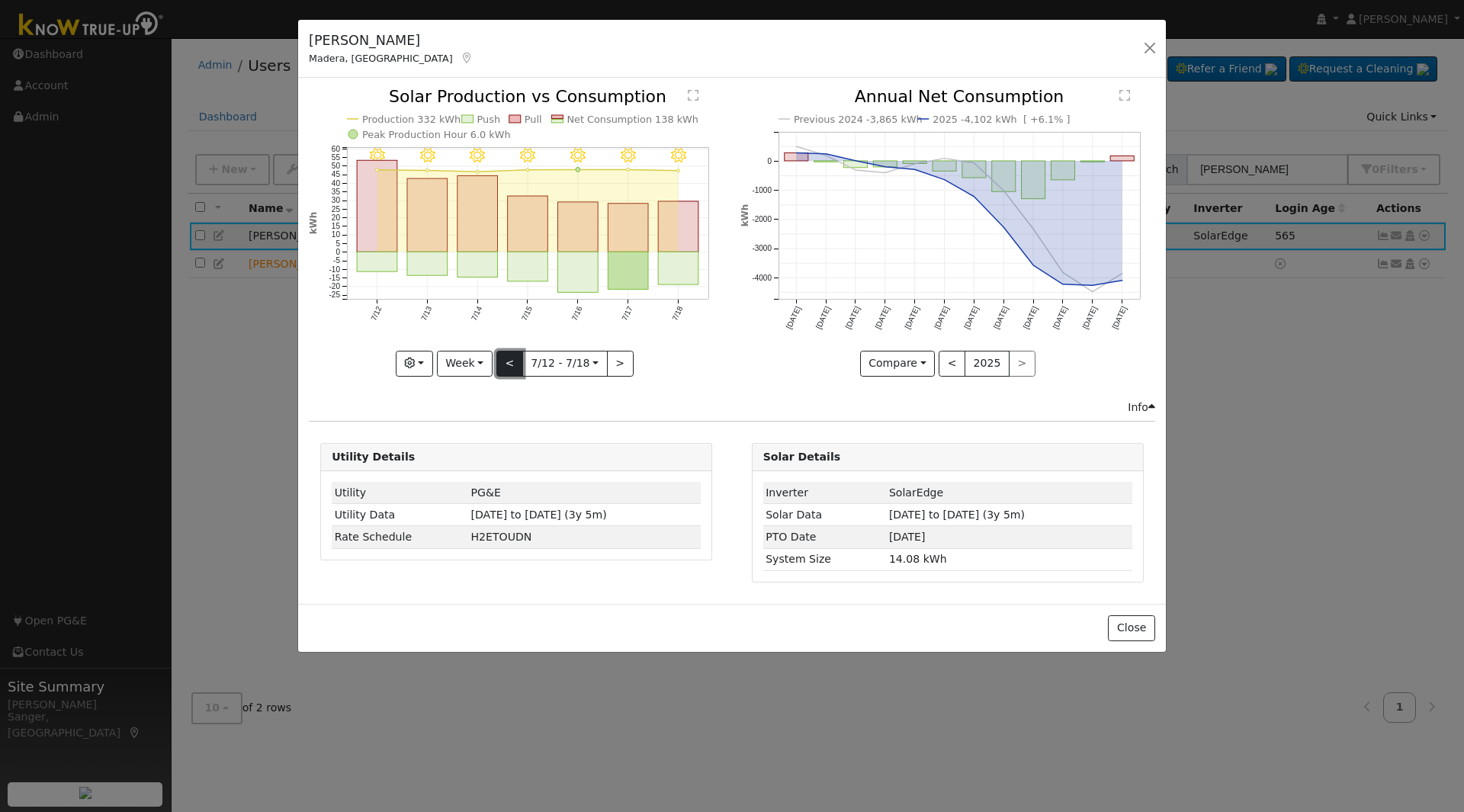
click at [517, 356] on button "<" at bounding box center [510, 363] width 27 height 26
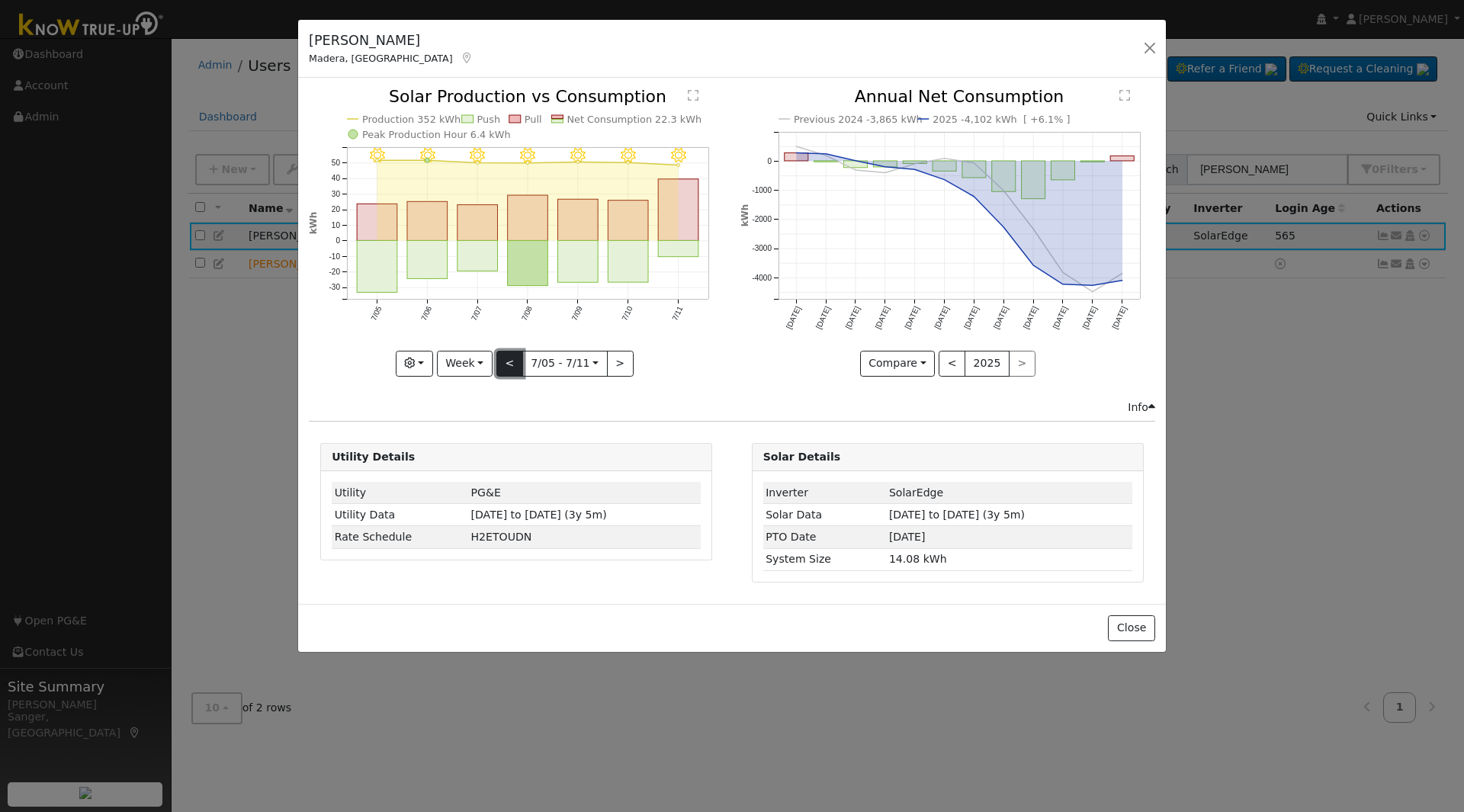
click at [517, 356] on button "<" at bounding box center [510, 363] width 27 height 26
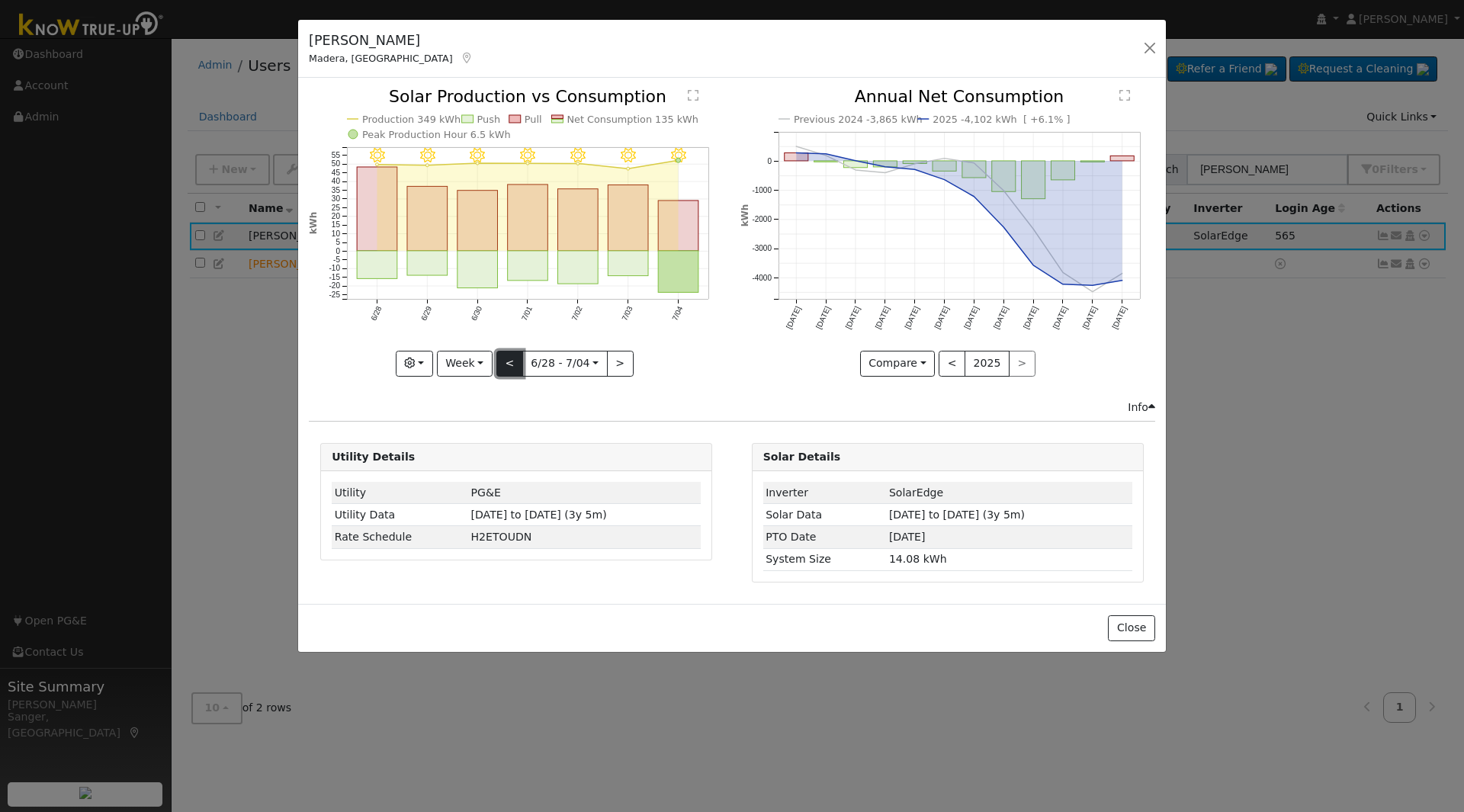
click at [517, 356] on button "<" at bounding box center [510, 363] width 27 height 26
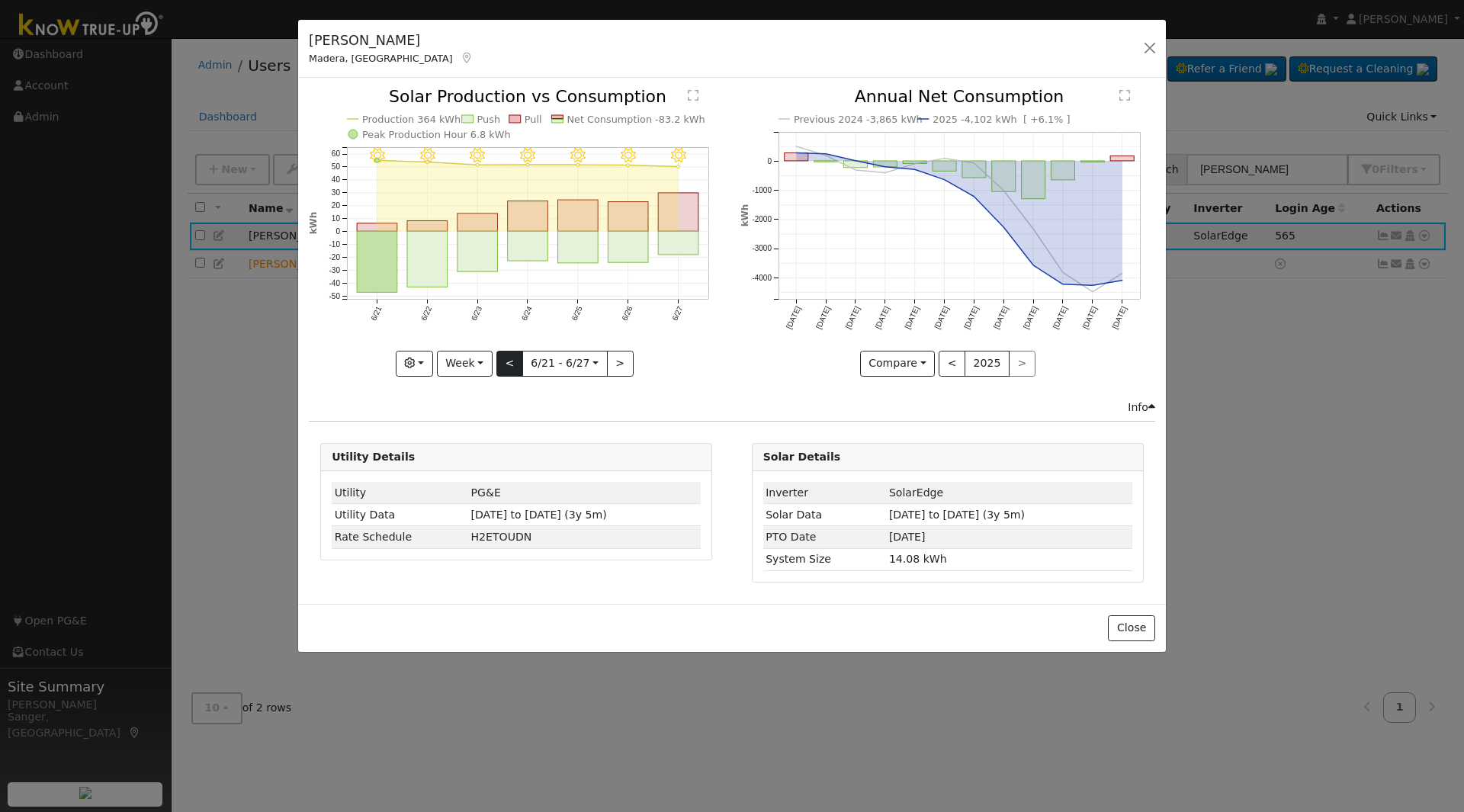
click at [517, 356] on div "6/27 - Clear 6/26 - Clear 6/25 - Clear 6/24 - Clear 6/23 - Clear 6/22 - Clear 6…" at bounding box center [516, 232] width 415 height 288
click at [517, 356] on button "<" at bounding box center [510, 363] width 27 height 26
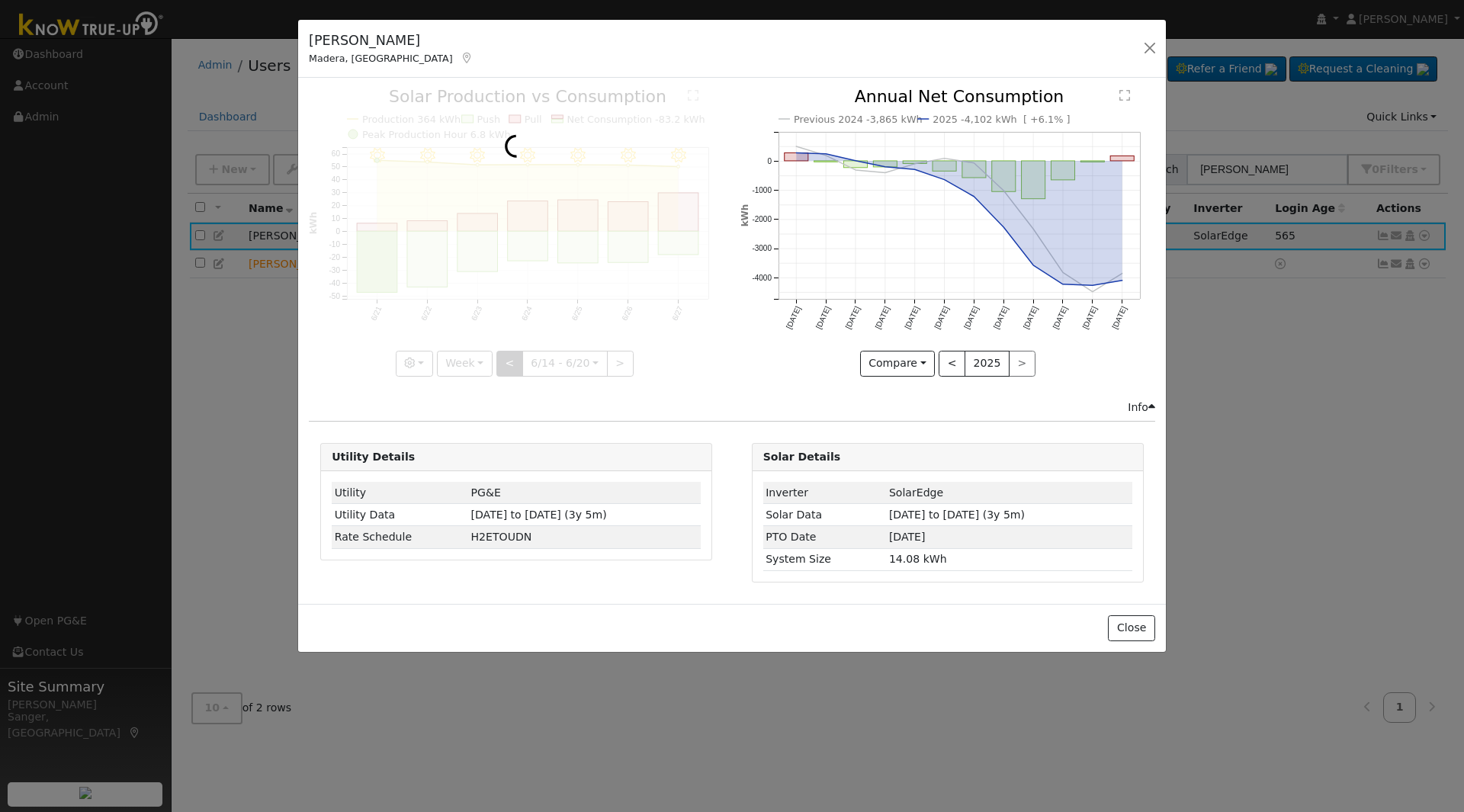
click at [517, 356] on div at bounding box center [516, 232] width 415 height 288
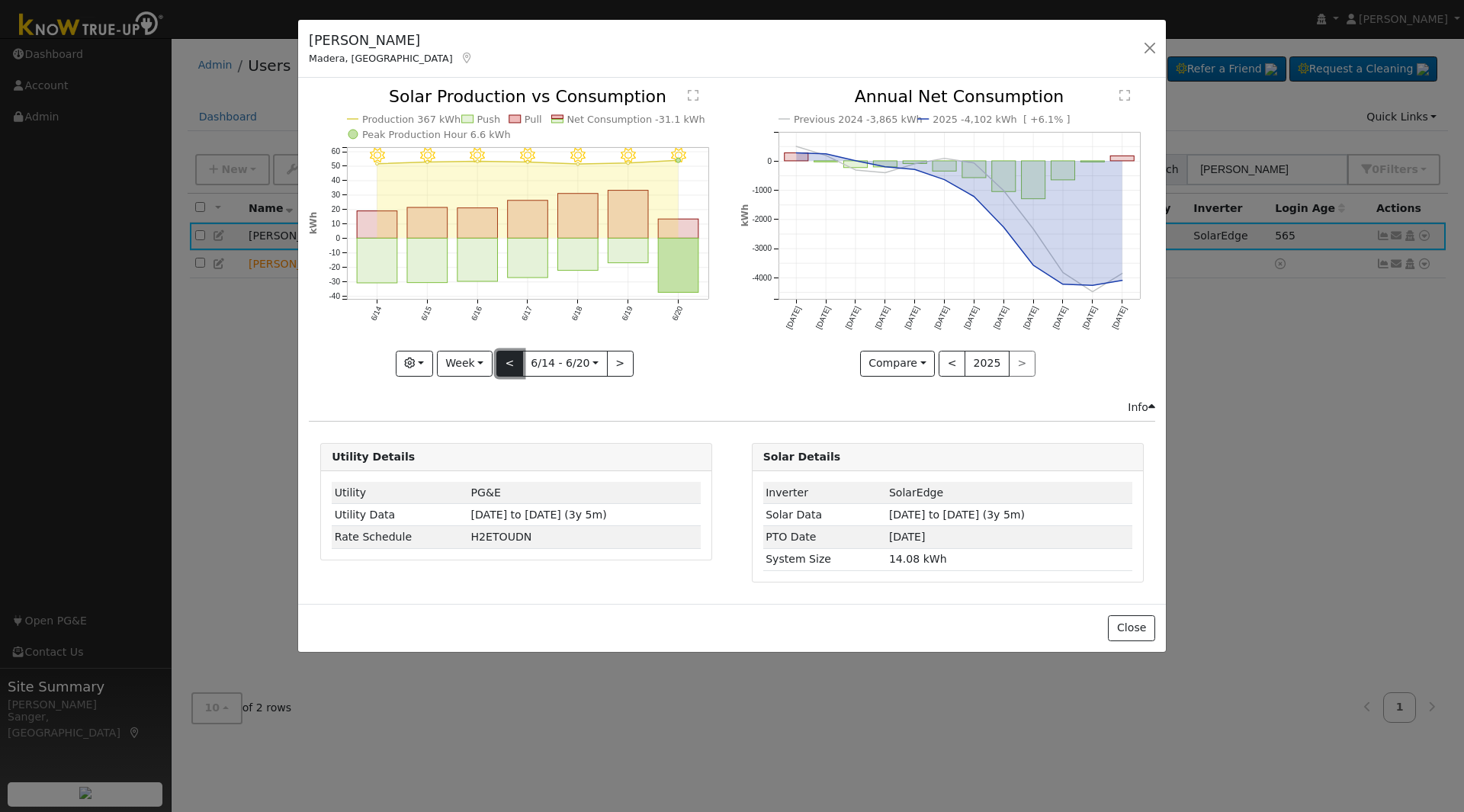
click at [517, 356] on button "<" at bounding box center [510, 363] width 27 height 26
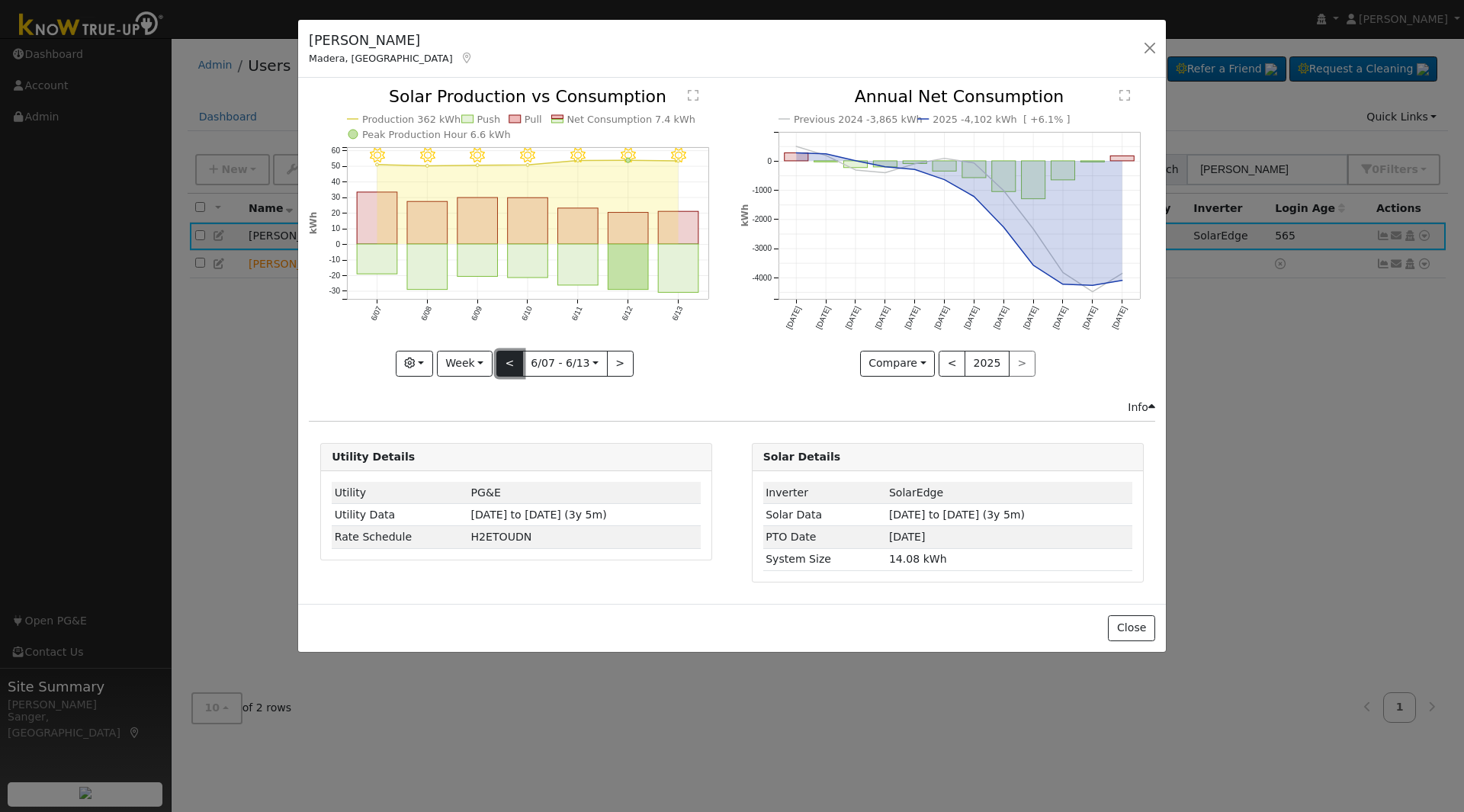
click at [517, 356] on button "<" at bounding box center [510, 363] width 27 height 26
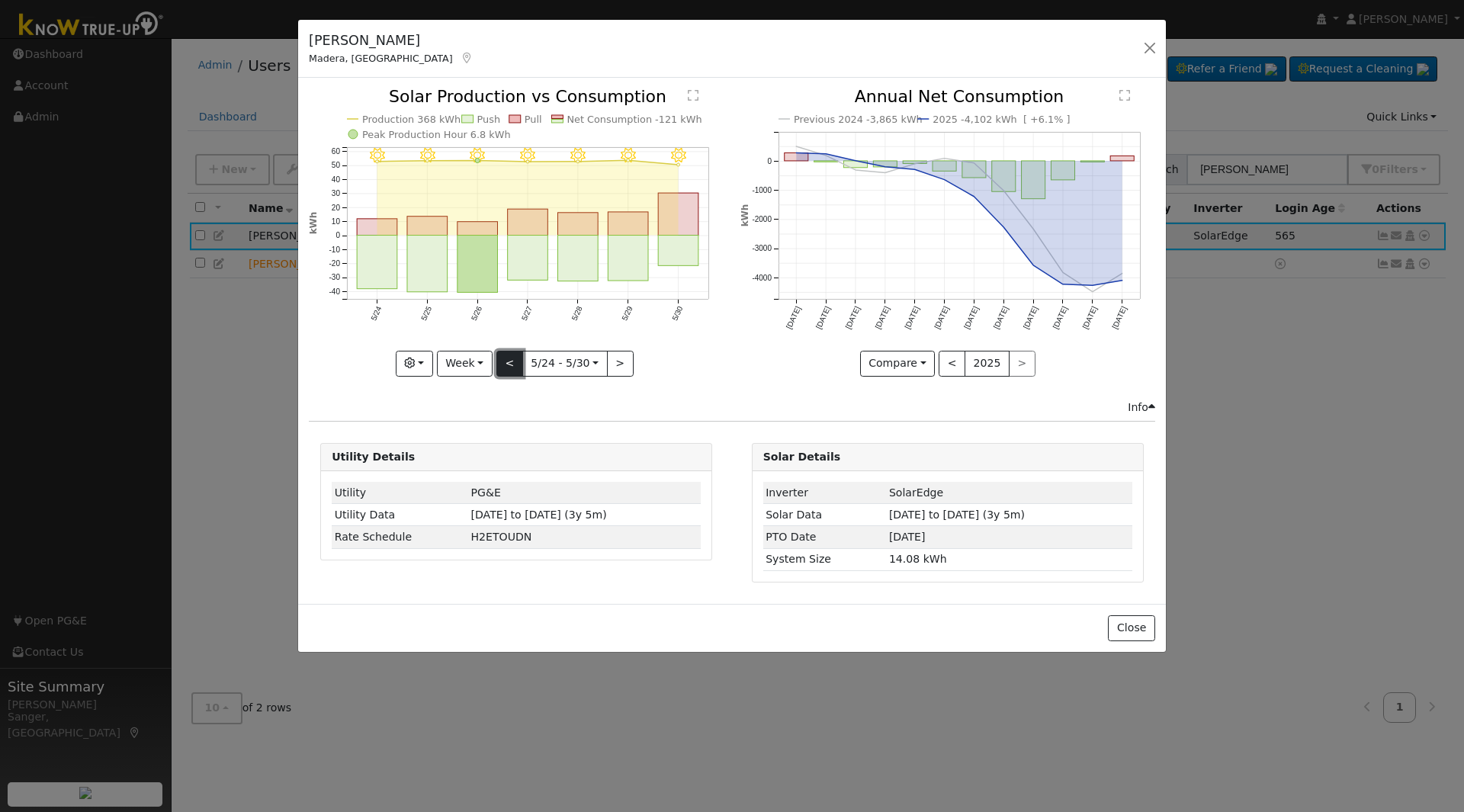
click at [517, 356] on button "<" at bounding box center [510, 363] width 27 height 26
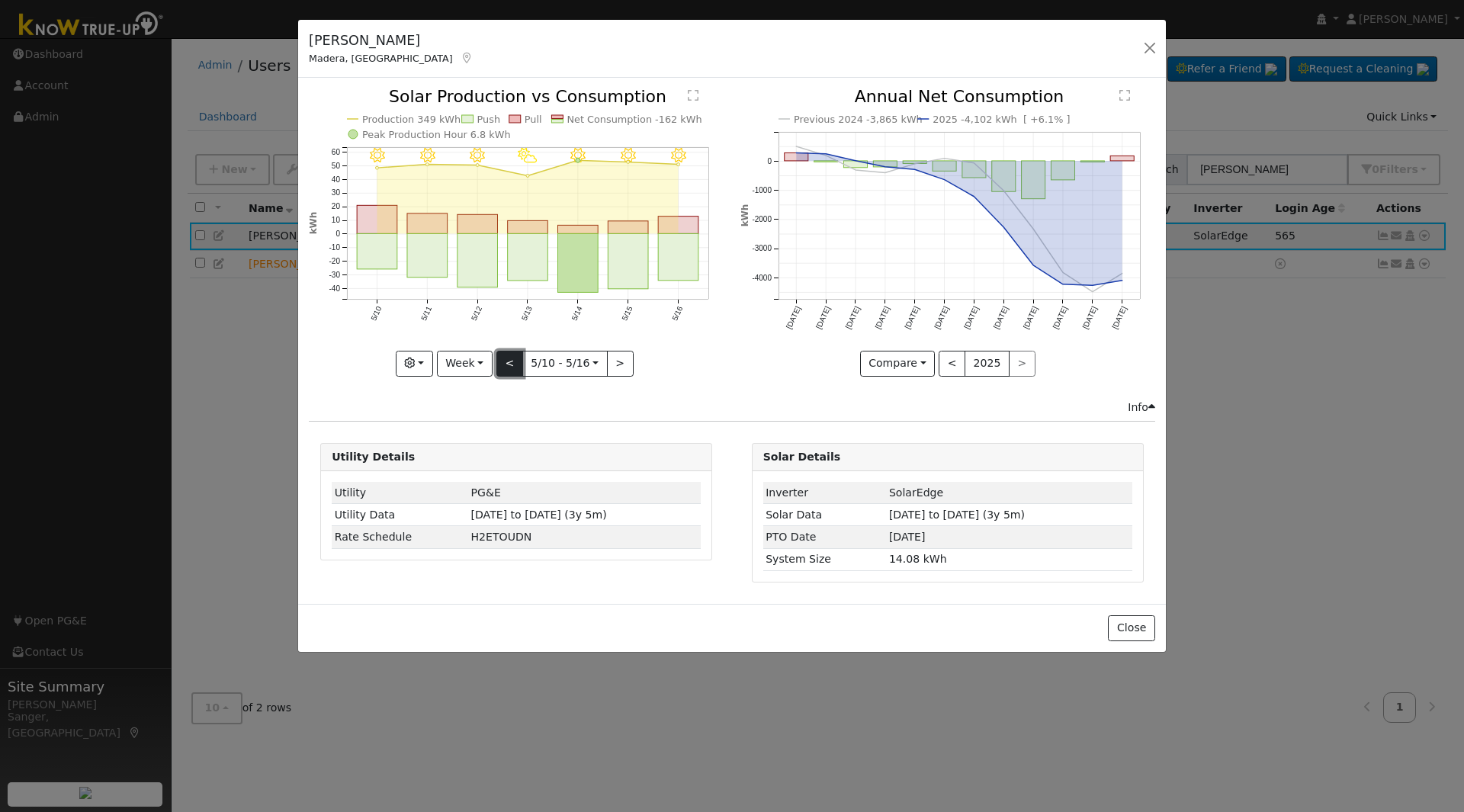
click at [517, 356] on button "<" at bounding box center [510, 363] width 27 height 26
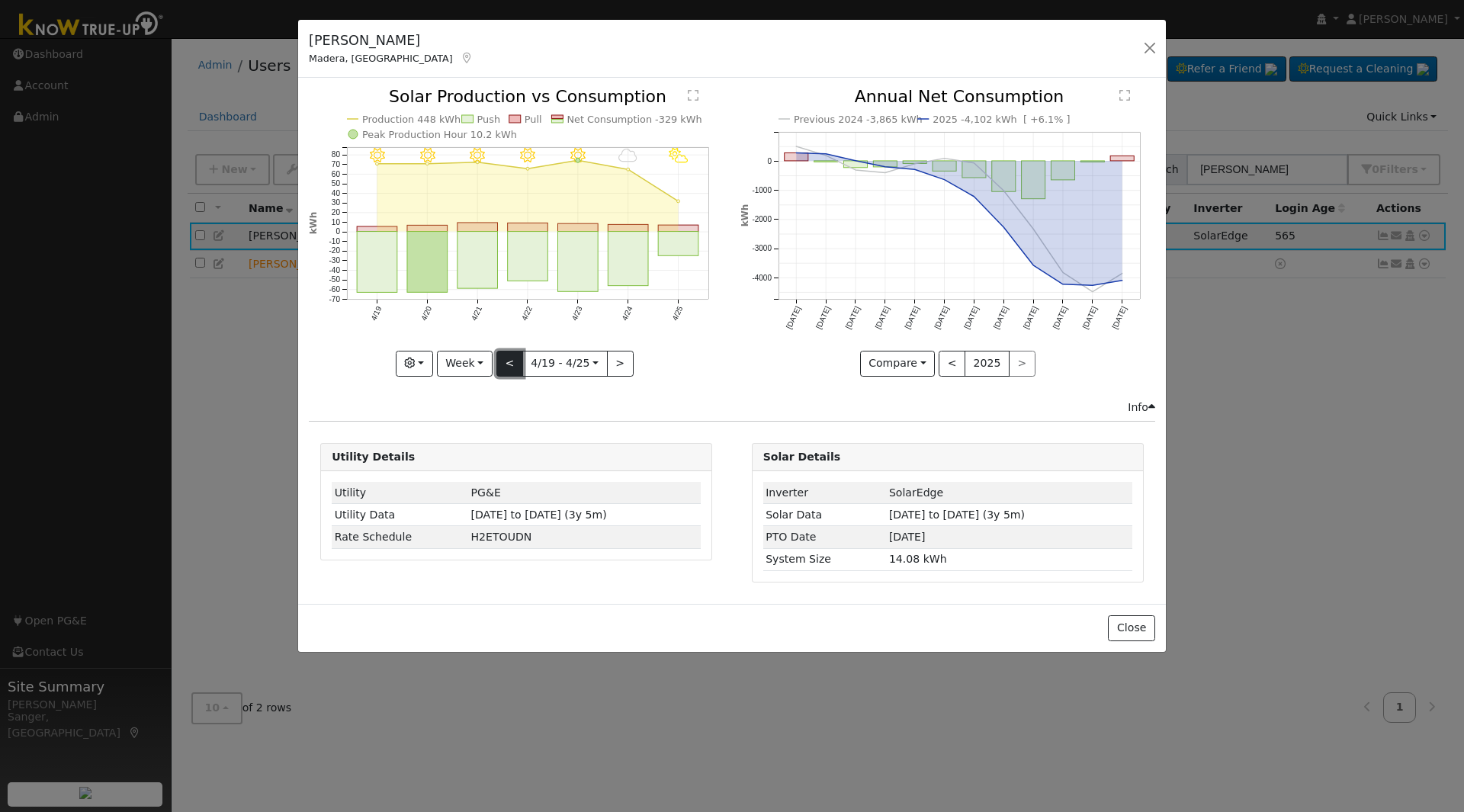
click at [517, 356] on button "<" at bounding box center [510, 363] width 27 height 26
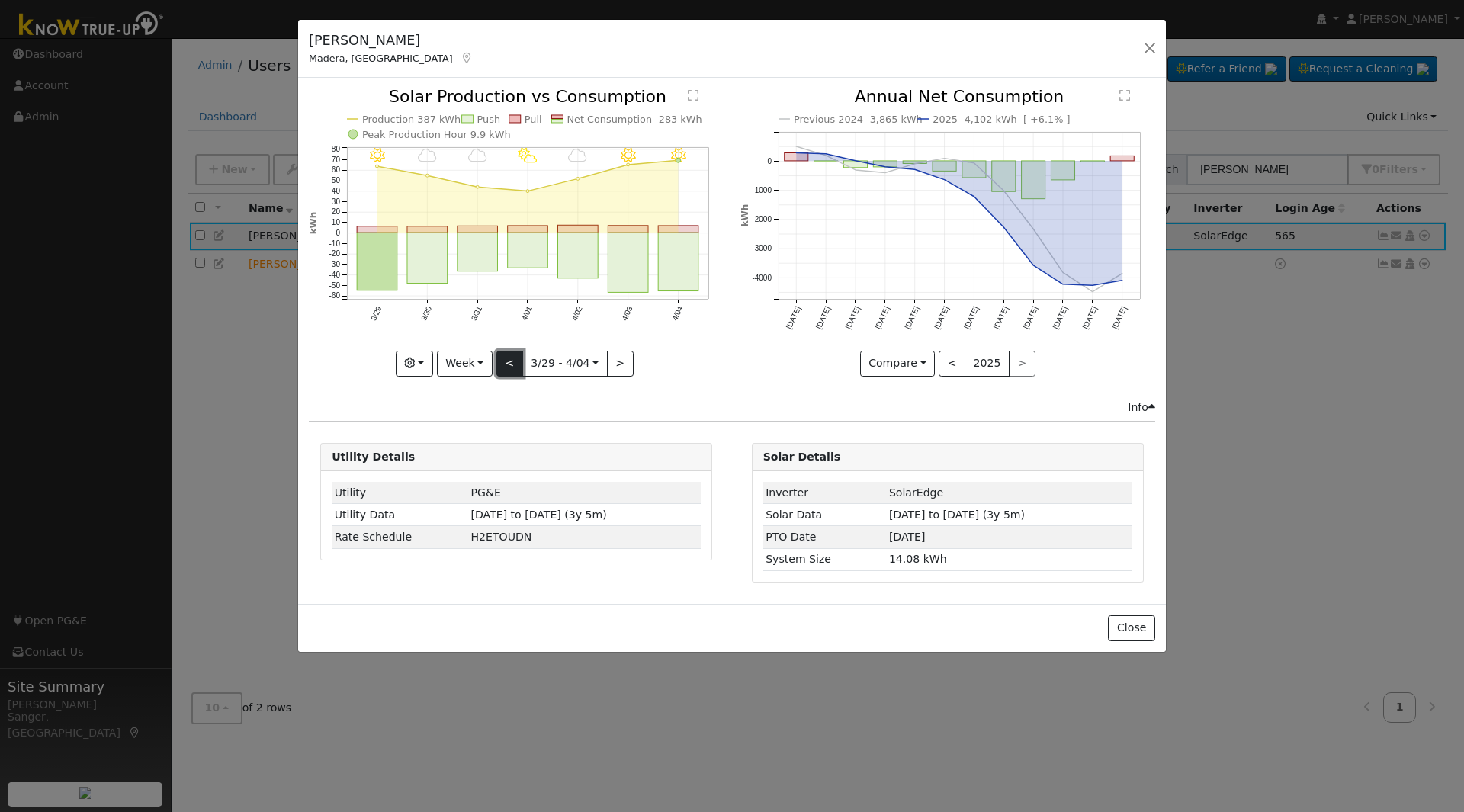
click at [517, 356] on button "<" at bounding box center [510, 363] width 27 height 26
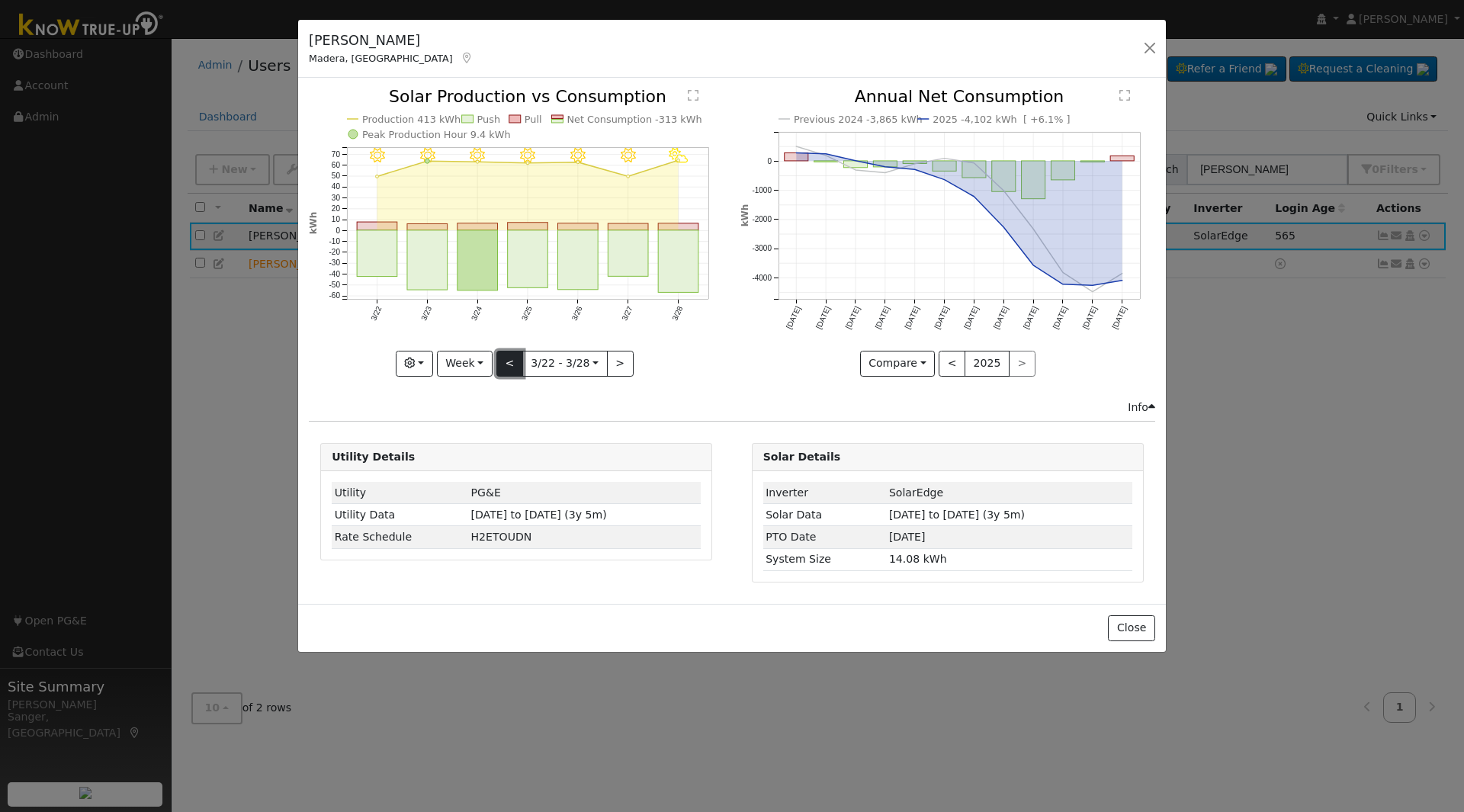
click at [517, 356] on button "<" at bounding box center [510, 363] width 27 height 26
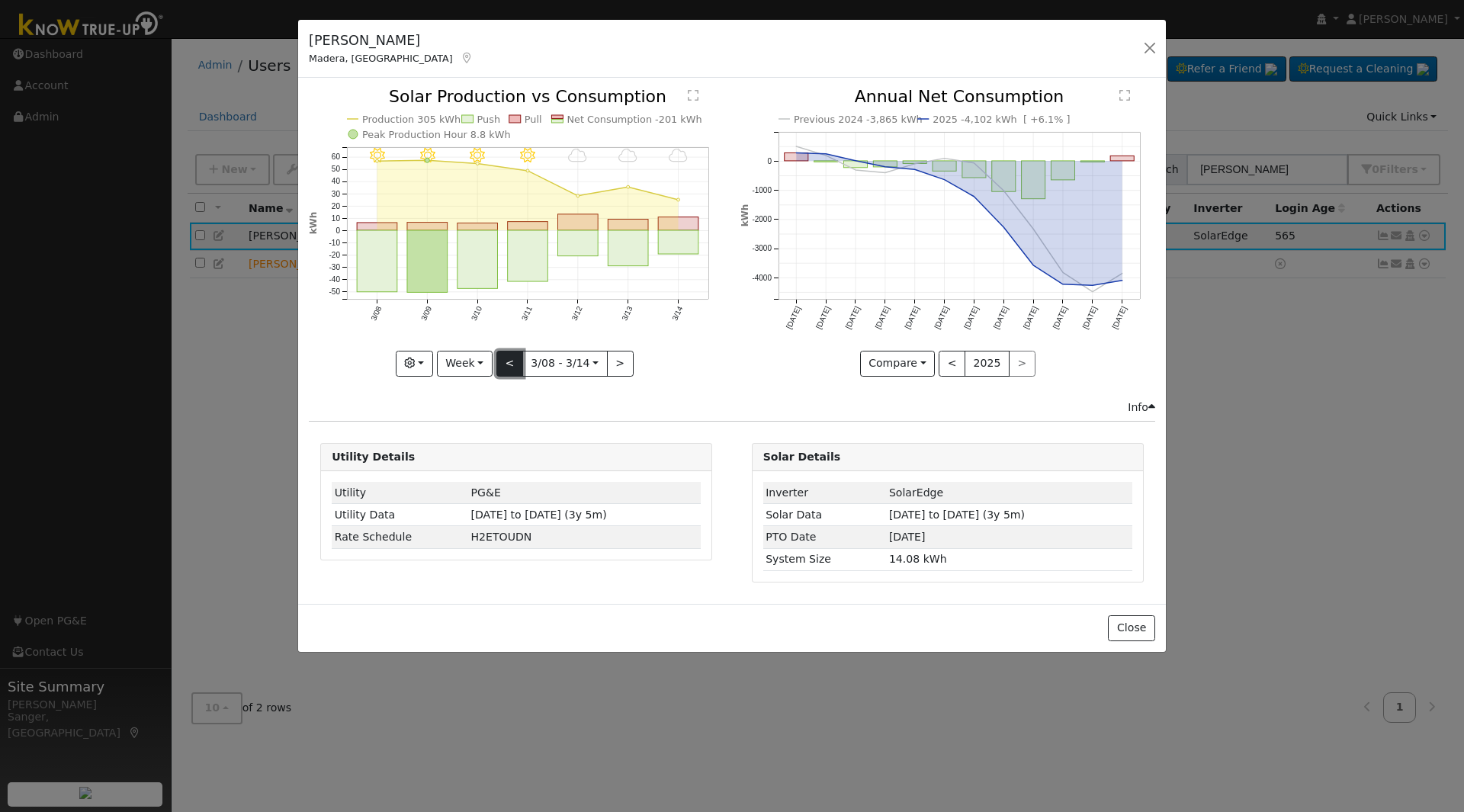
click at [517, 356] on button "<" at bounding box center [510, 363] width 27 height 26
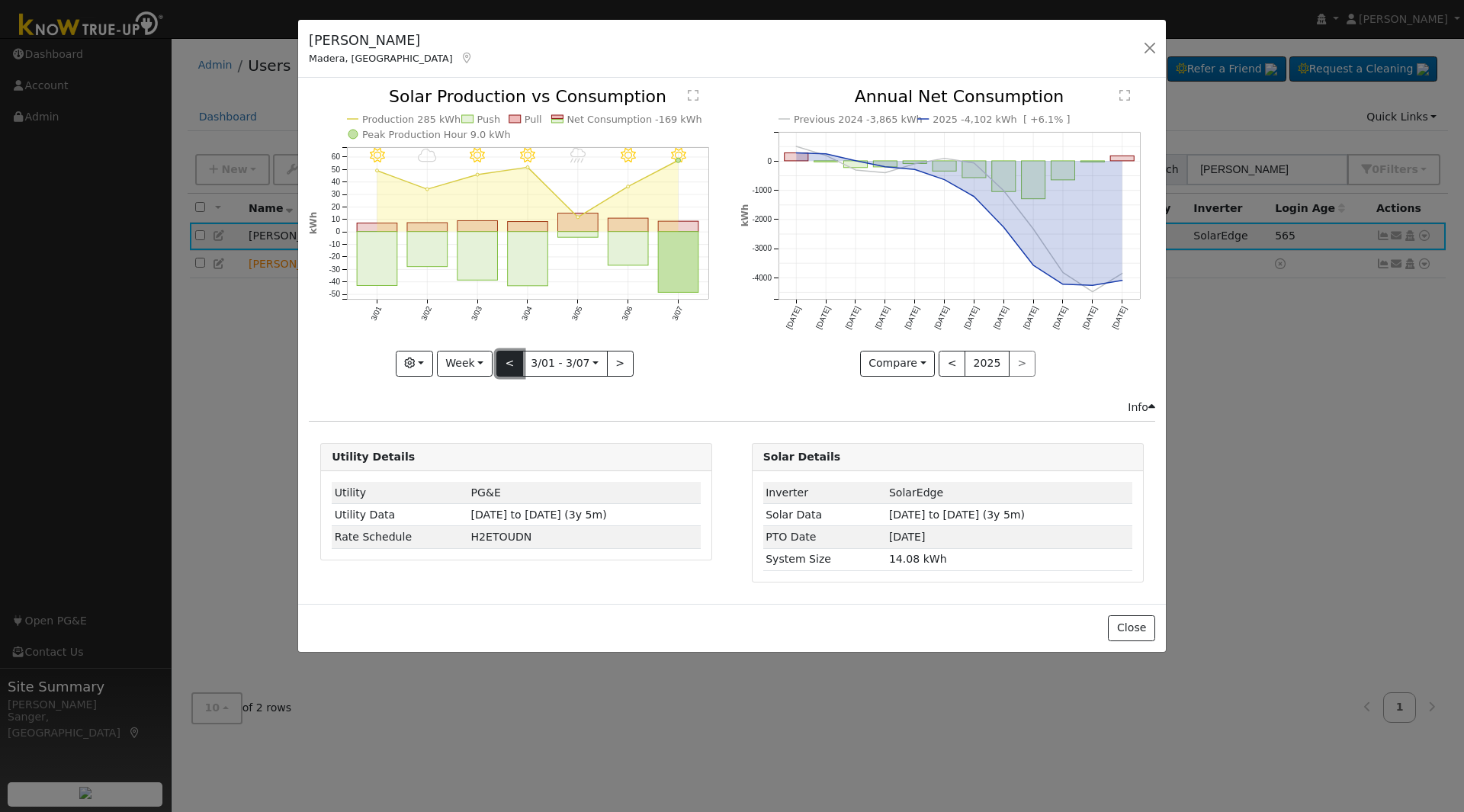
click at [517, 356] on button "<" at bounding box center [510, 363] width 27 height 26
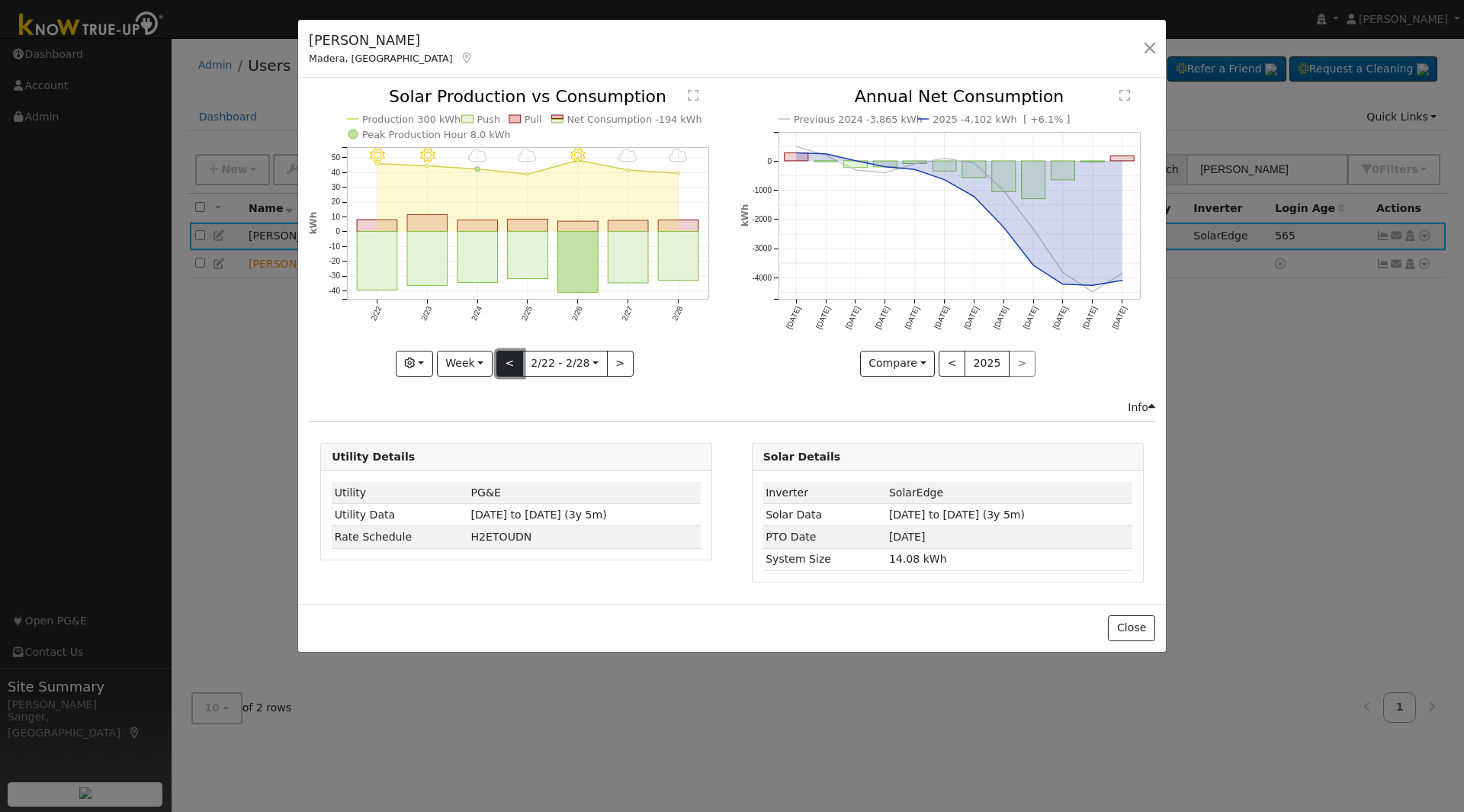
click at [517, 356] on button "<" at bounding box center [510, 363] width 27 height 26
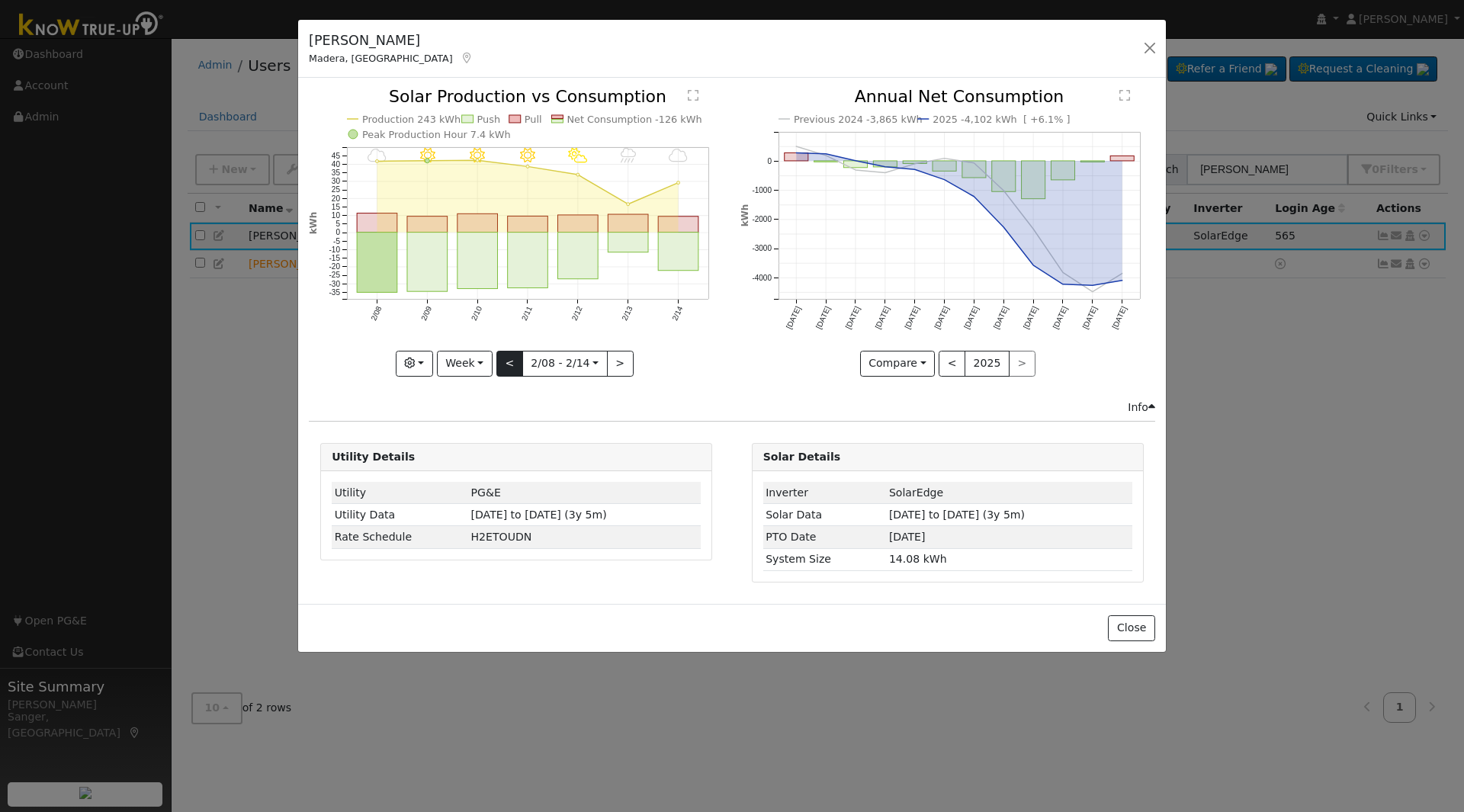
click at [517, 356] on div "2/14 - Cloudy 2/13 - Rain 2/12 - PartlyCloudy 2/11 - Clear 2/10 - Clear 2/09 - …" at bounding box center [516, 232] width 415 height 288
click at [517, 356] on button "<" at bounding box center [510, 363] width 27 height 26
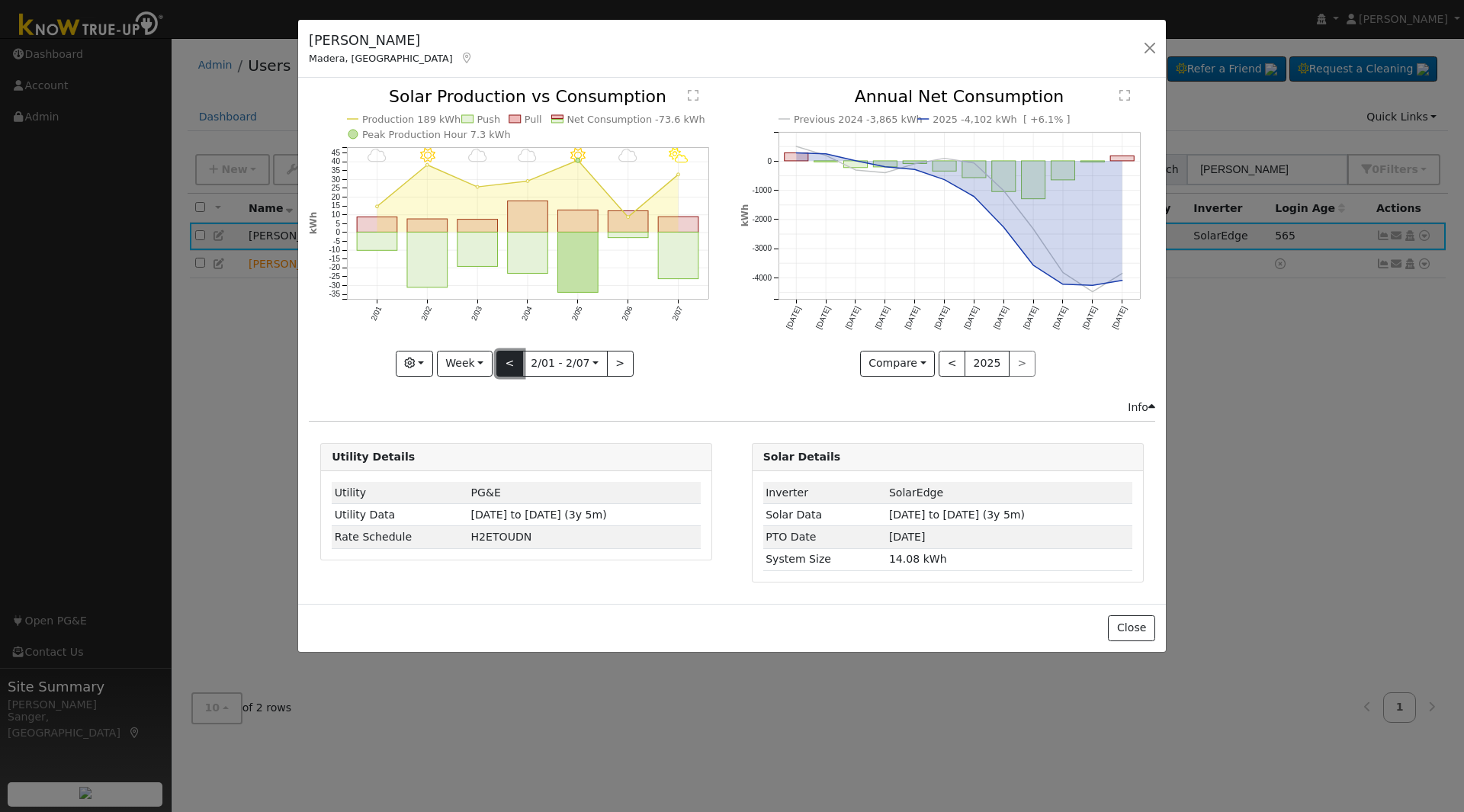
click at [517, 356] on button "<" at bounding box center [510, 363] width 27 height 26
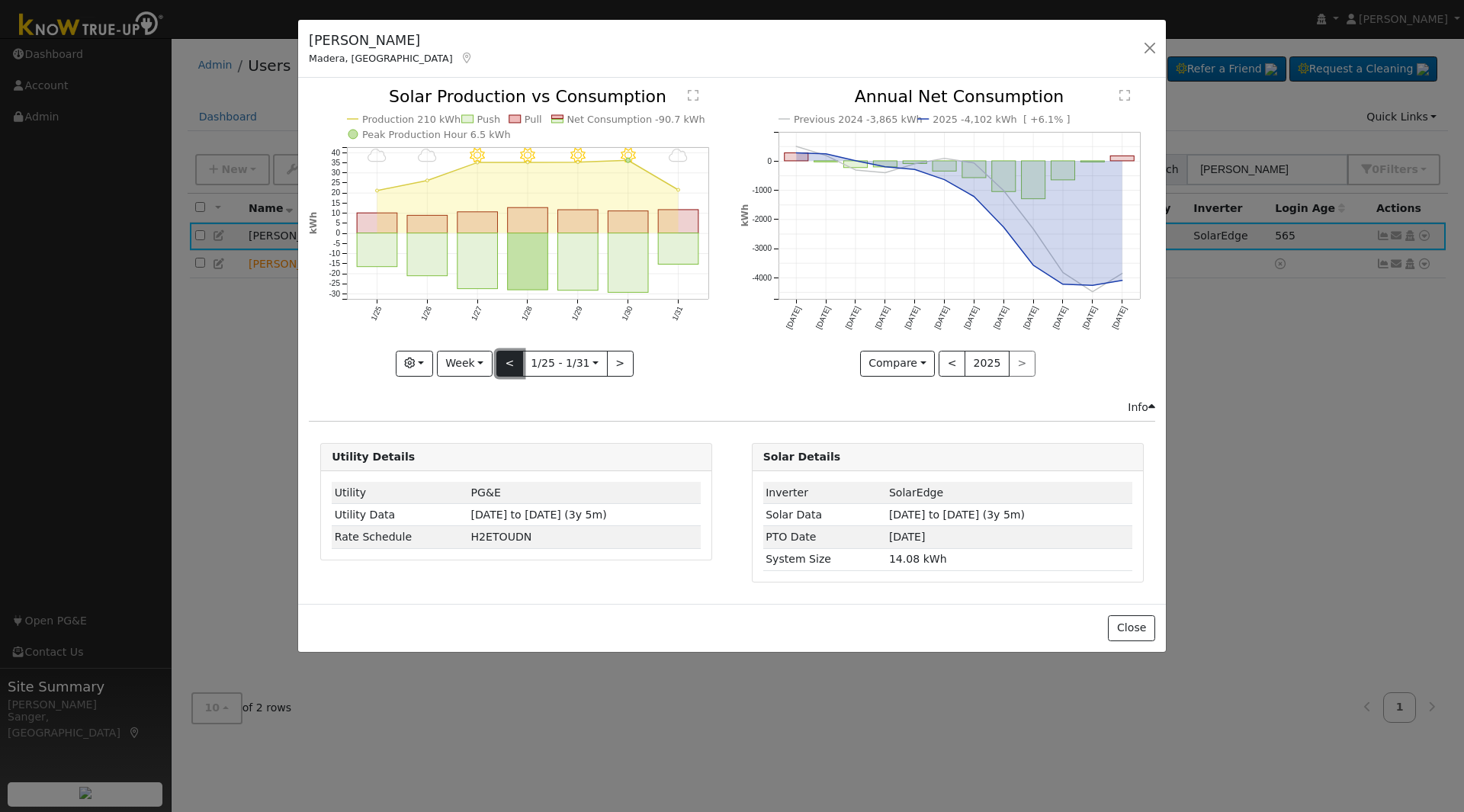
click at [517, 356] on button "<" at bounding box center [510, 363] width 27 height 26
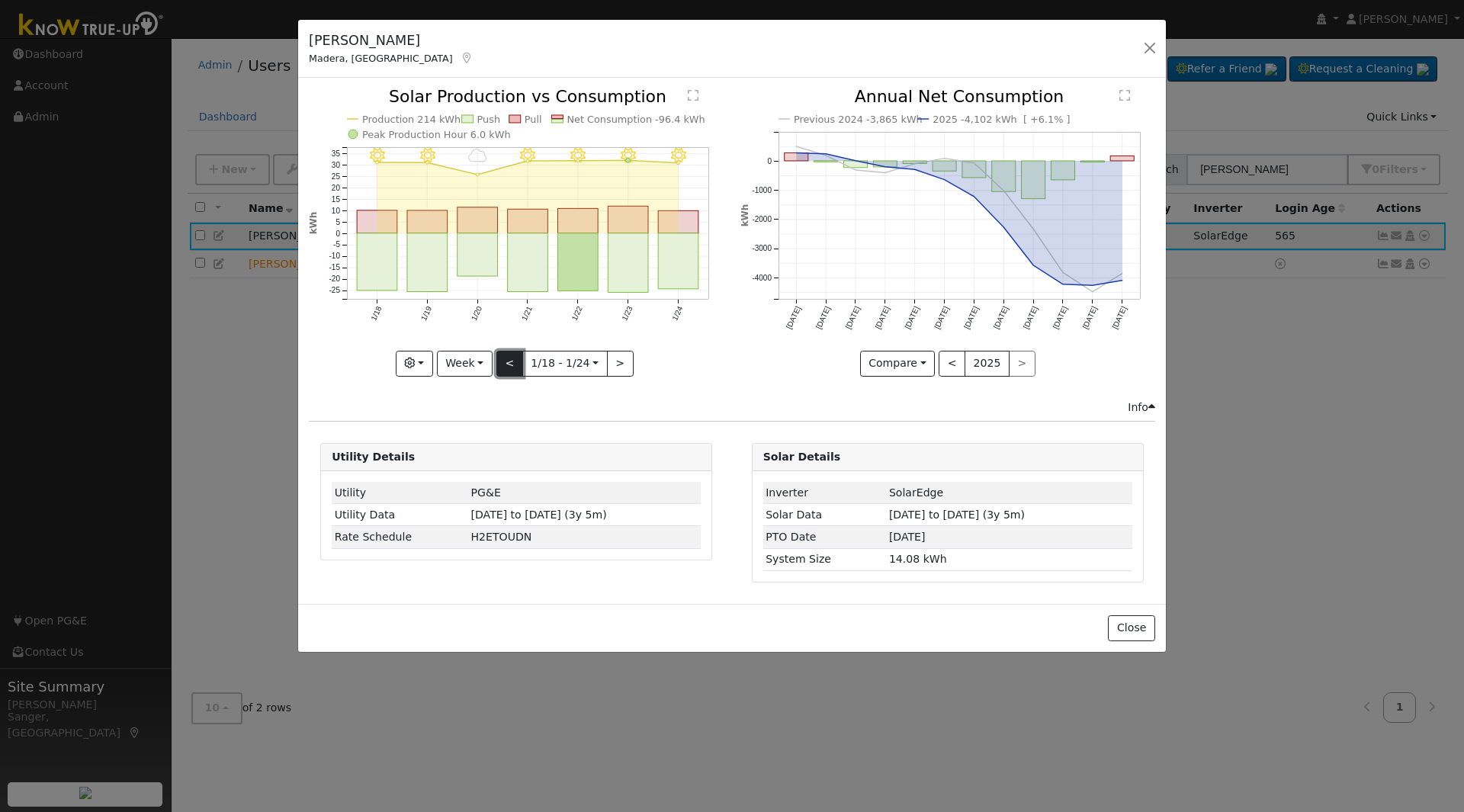
click at [517, 356] on button "<" at bounding box center [510, 363] width 27 height 26
click at [517, 356] on div "1/17 - Clear 1/16 - Clear 1/15 - Clear 1/14 - Clear 1/13 - Clear 1/12 - Clear 1…" at bounding box center [516, 232] width 415 height 288
click at [517, 356] on button "<" at bounding box center [510, 363] width 27 height 26
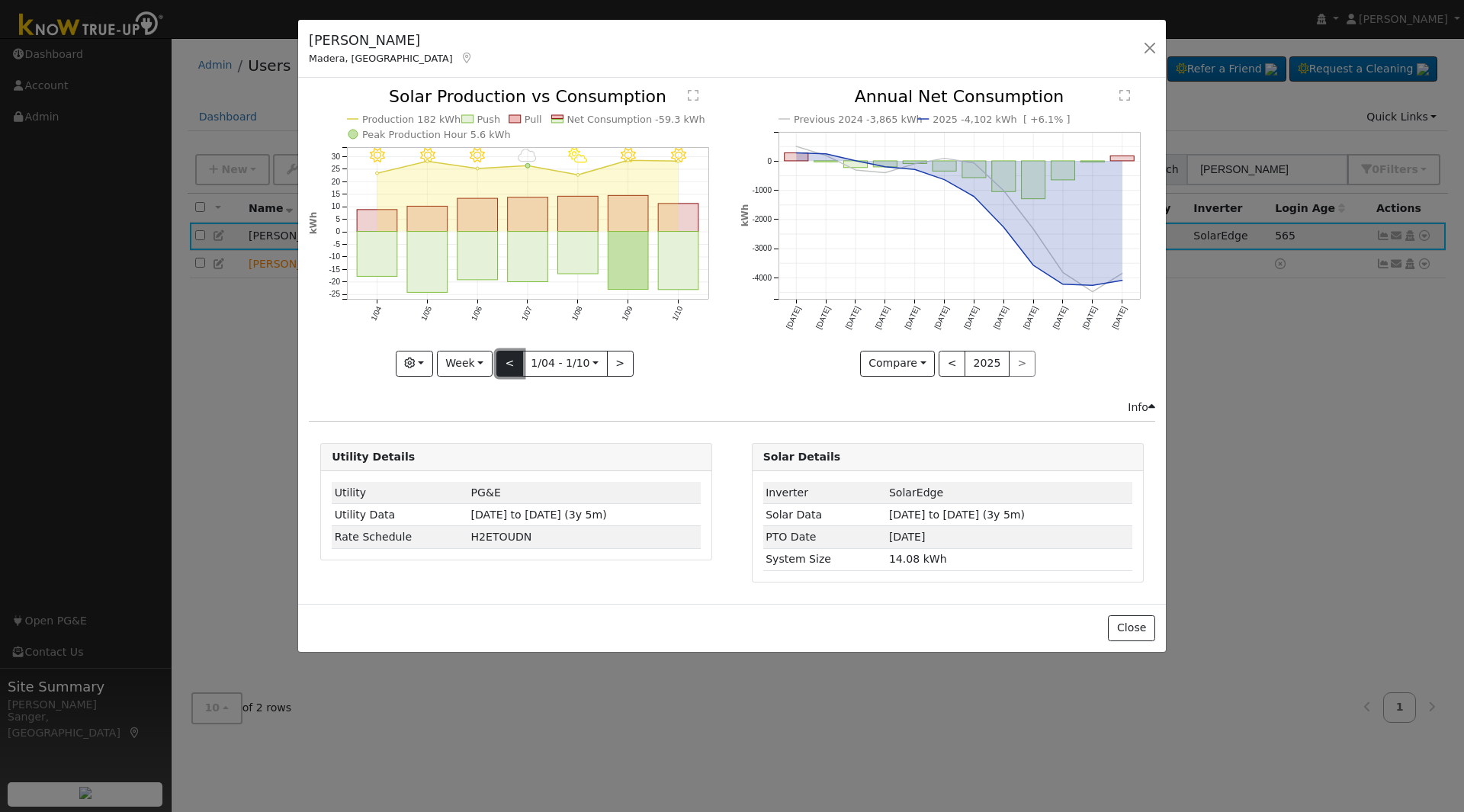
click at [517, 356] on button "<" at bounding box center [510, 363] width 27 height 26
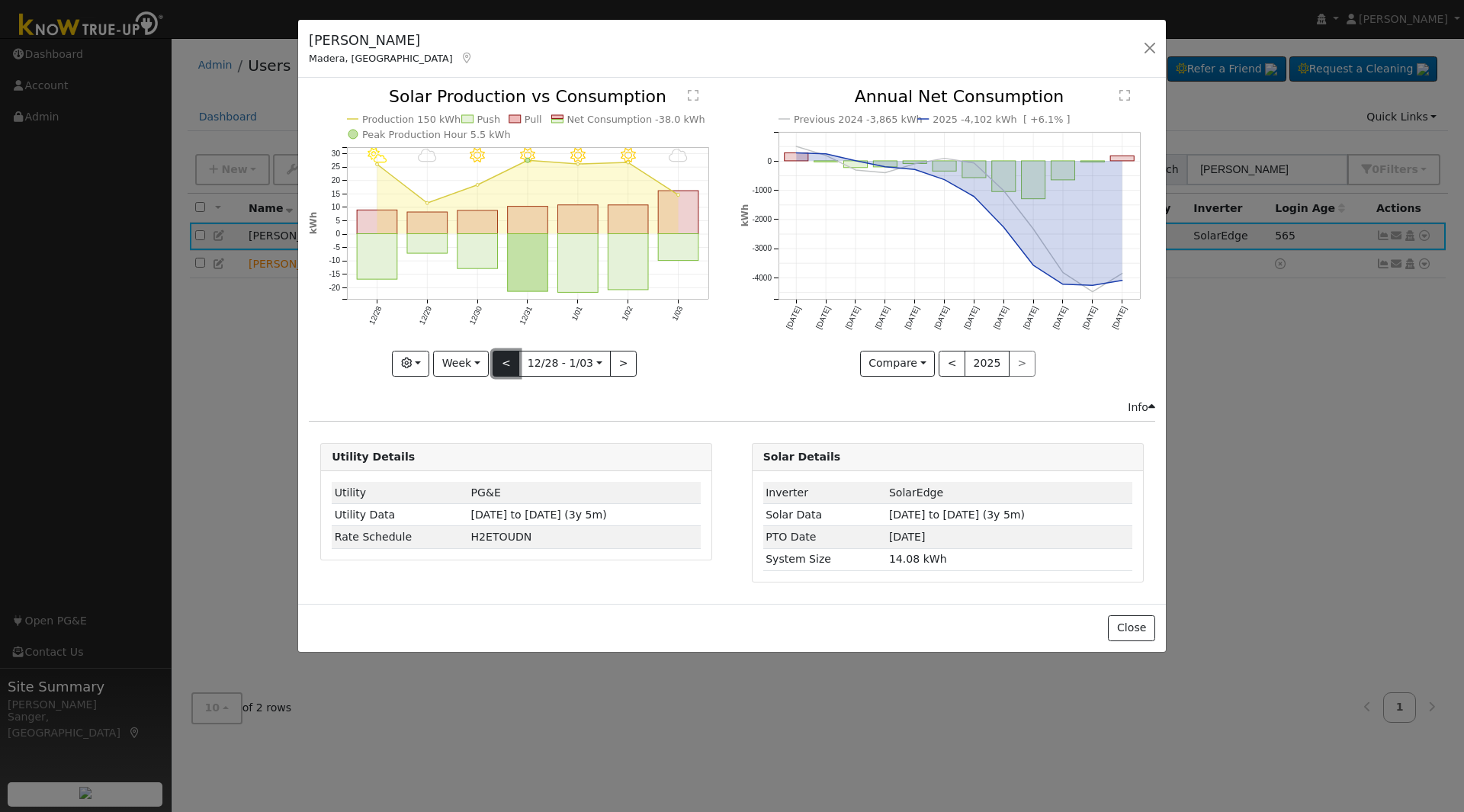
click at [517, 356] on button "<" at bounding box center [506, 363] width 27 height 26
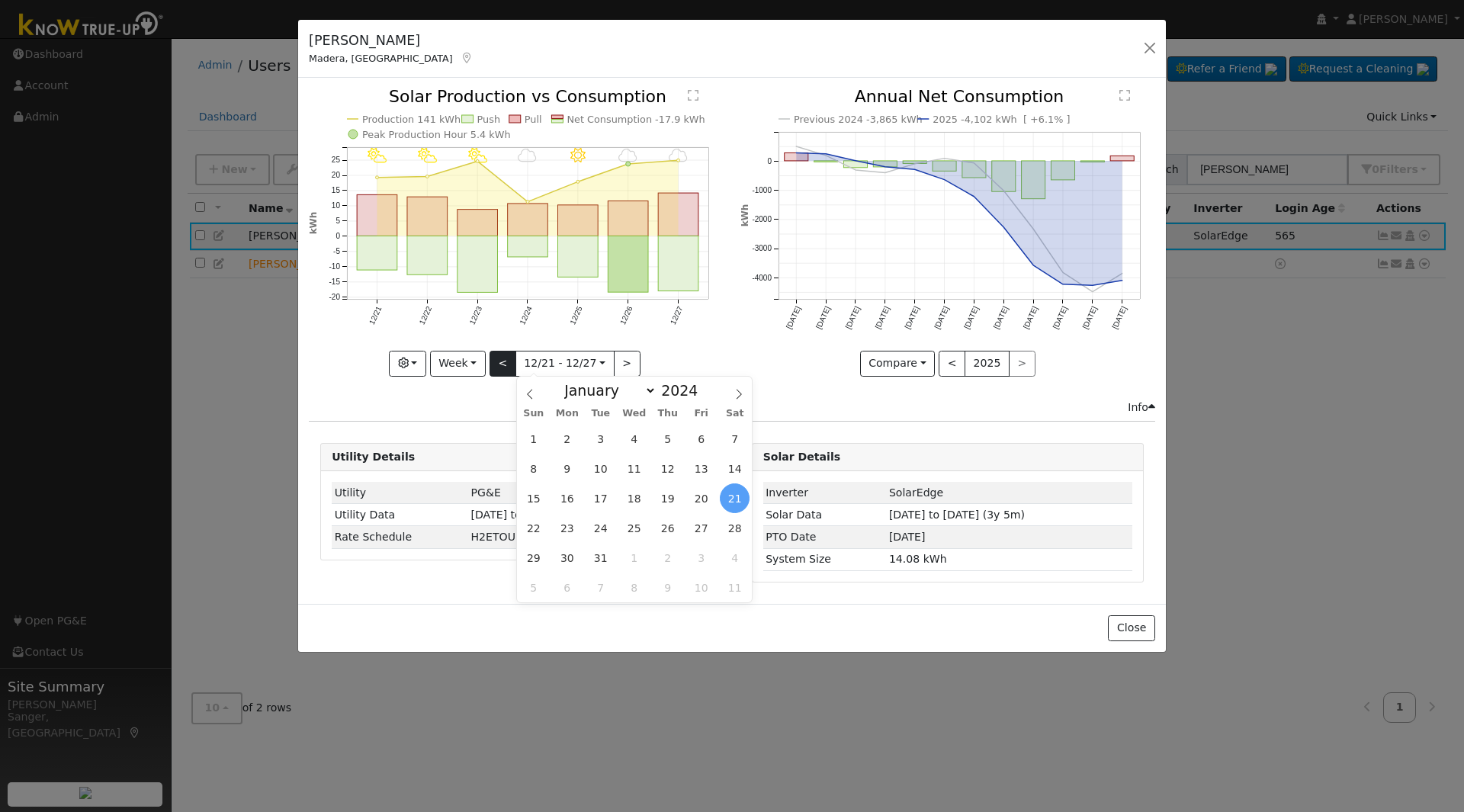
click at [517, 356] on input "2024-12-21" at bounding box center [564, 363] width 97 height 24
click at [506, 358] on button "<" at bounding box center [503, 363] width 27 height 26
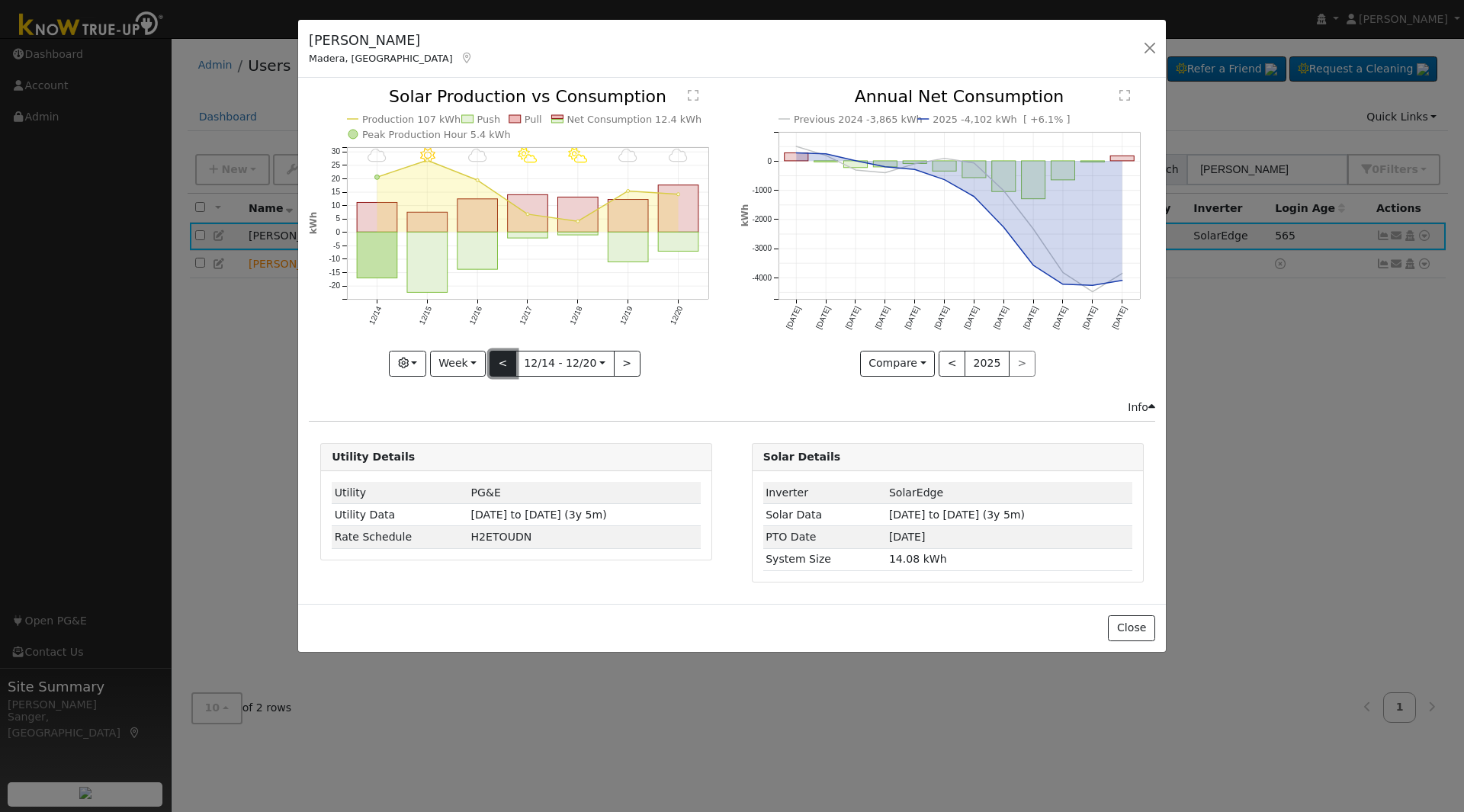
click at [506, 358] on button "<" at bounding box center [503, 363] width 27 height 26
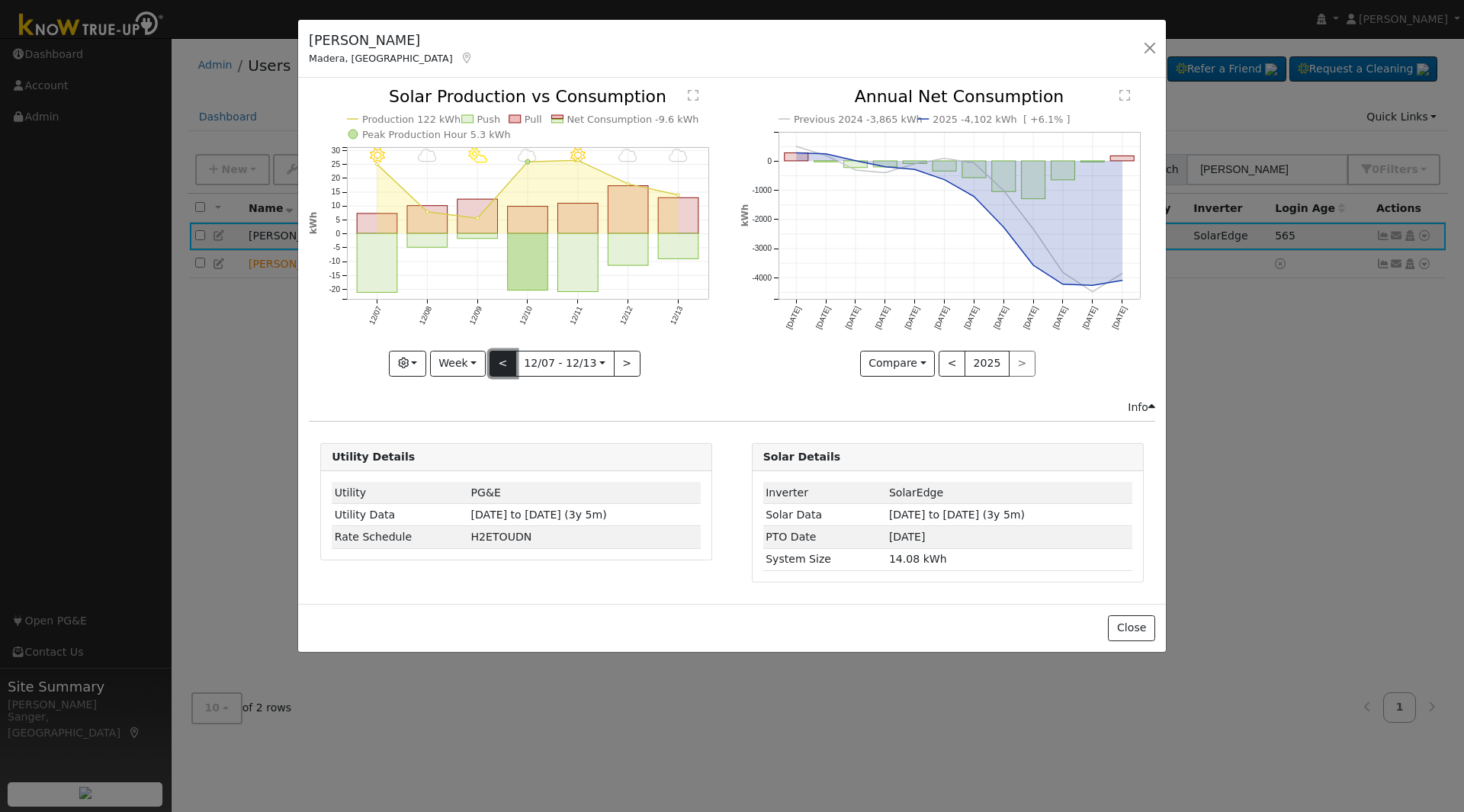
click at [506, 358] on button "<" at bounding box center [503, 363] width 27 height 26
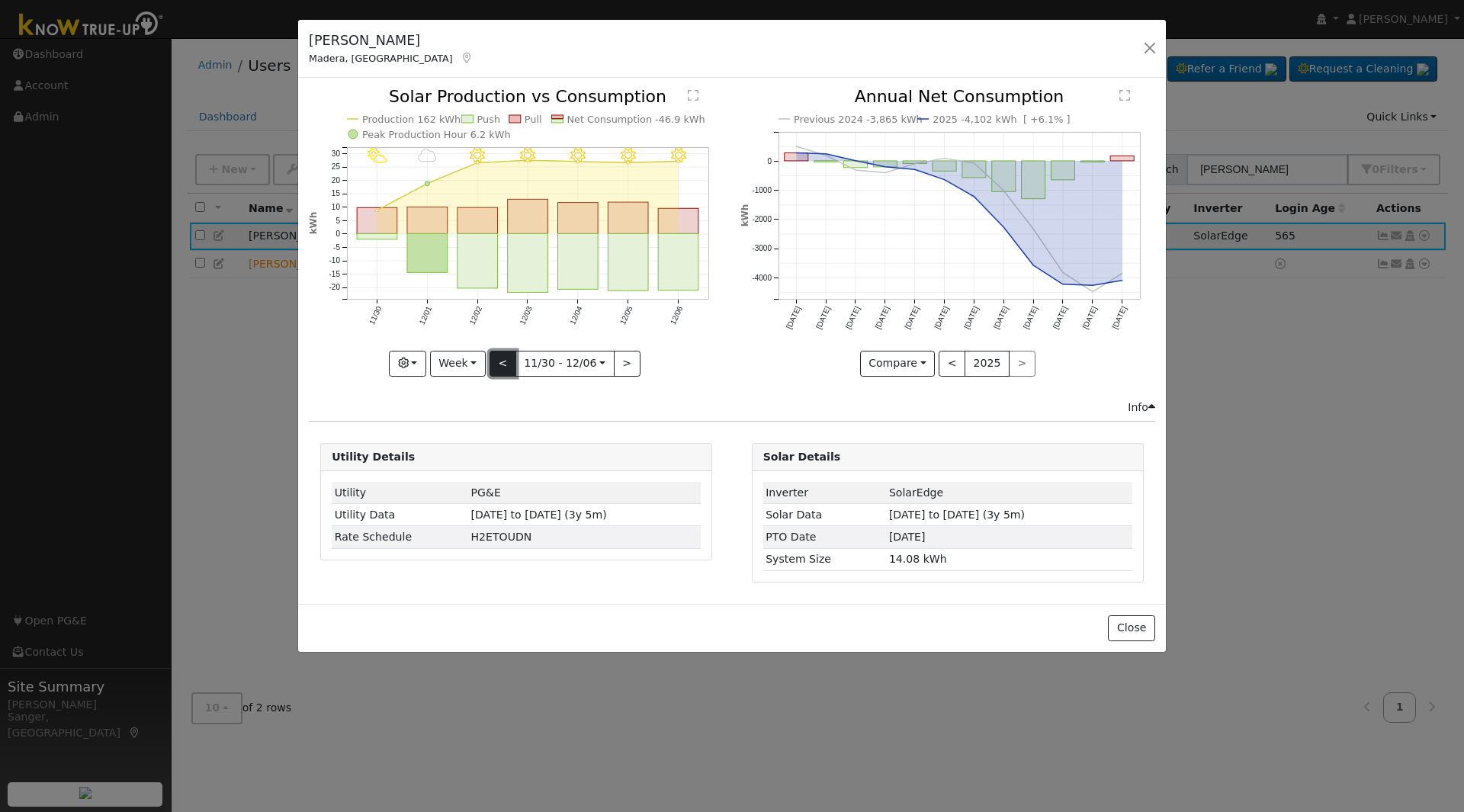
click at [506, 358] on button "<" at bounding box center [503, 363] width 27 height 26
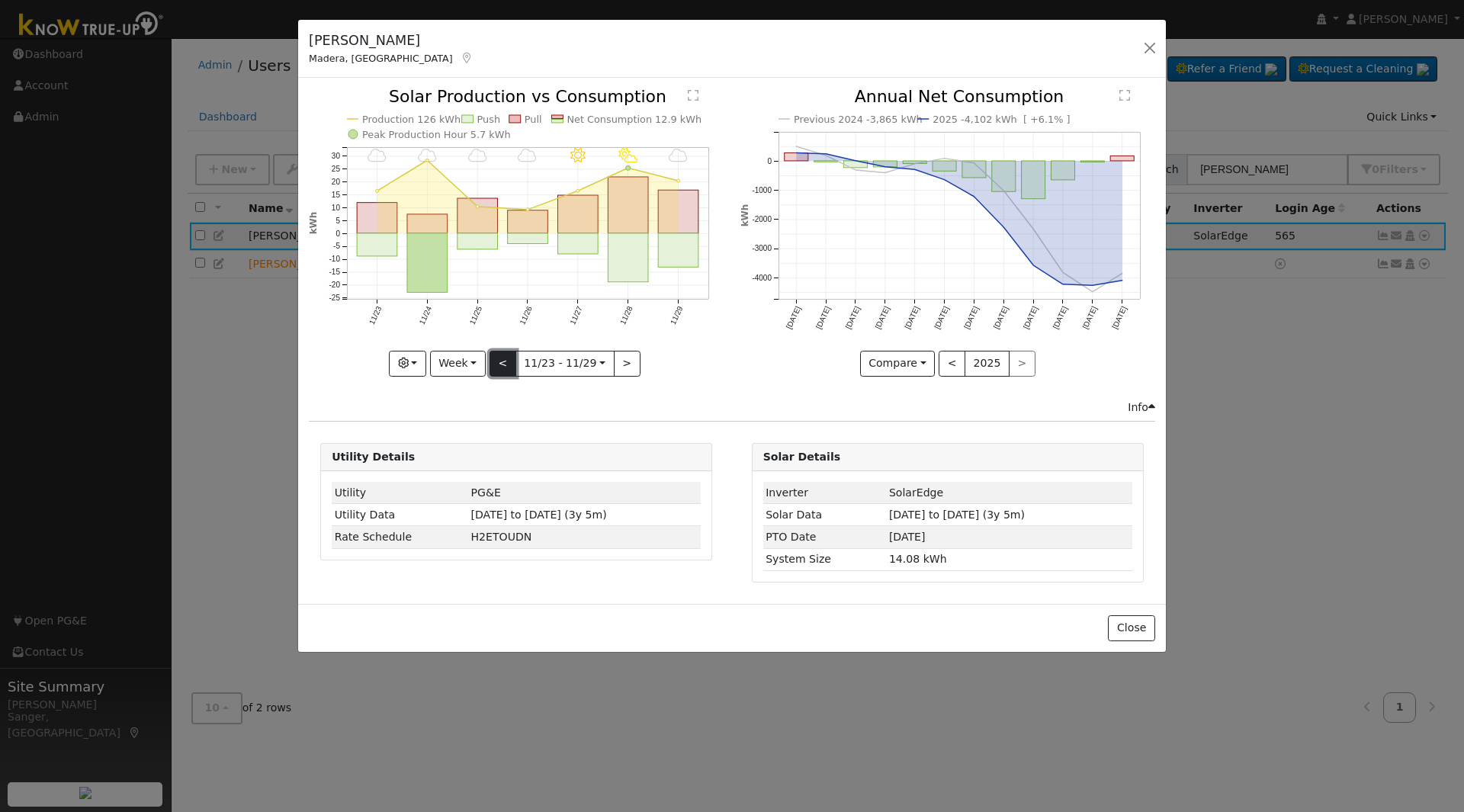
click at [506, 358] on button "<" at bounding box center [503, 363] width 27 height 26
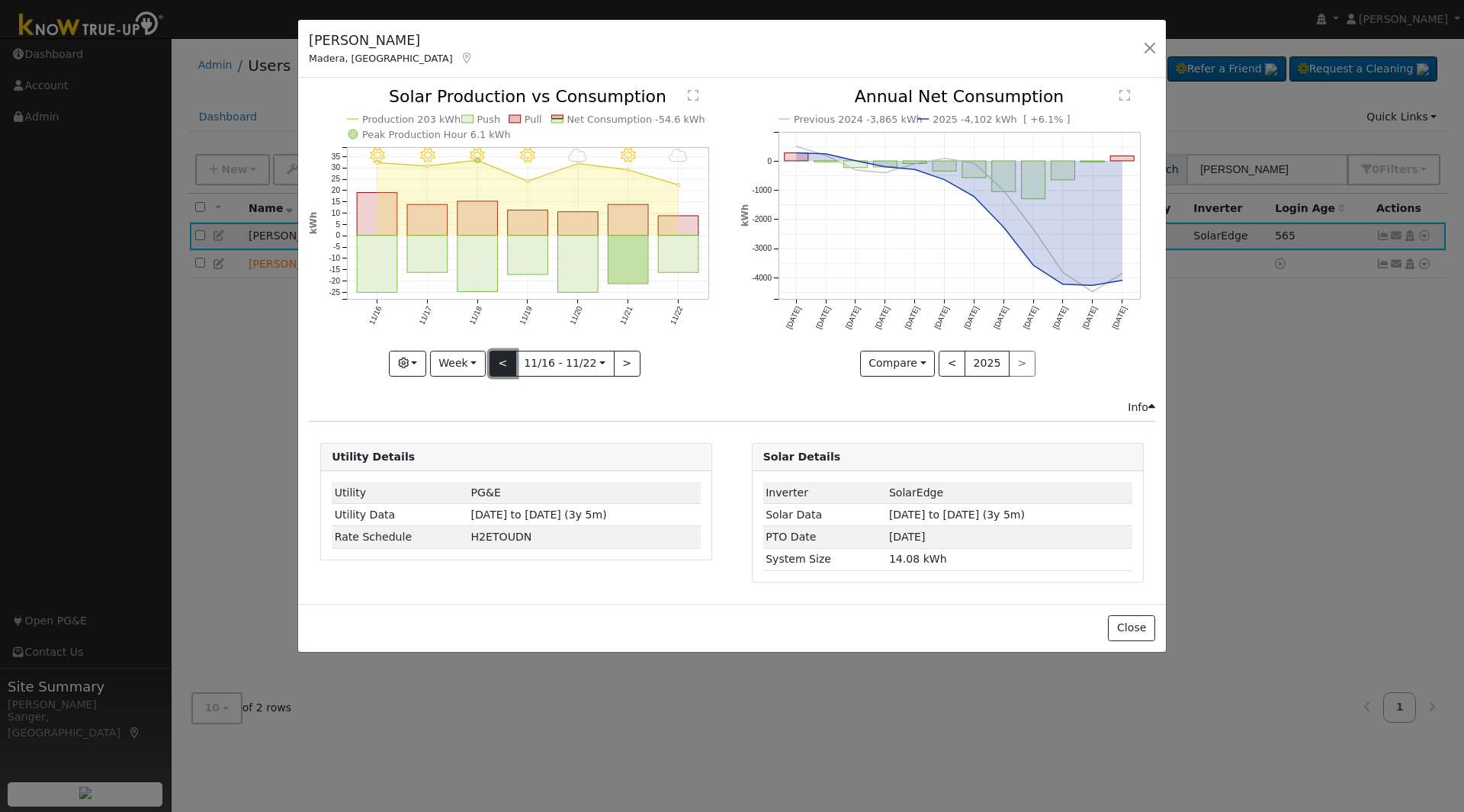
click at [506, 358] on button "<" at bounding box center [503, 363] width 27 height 26
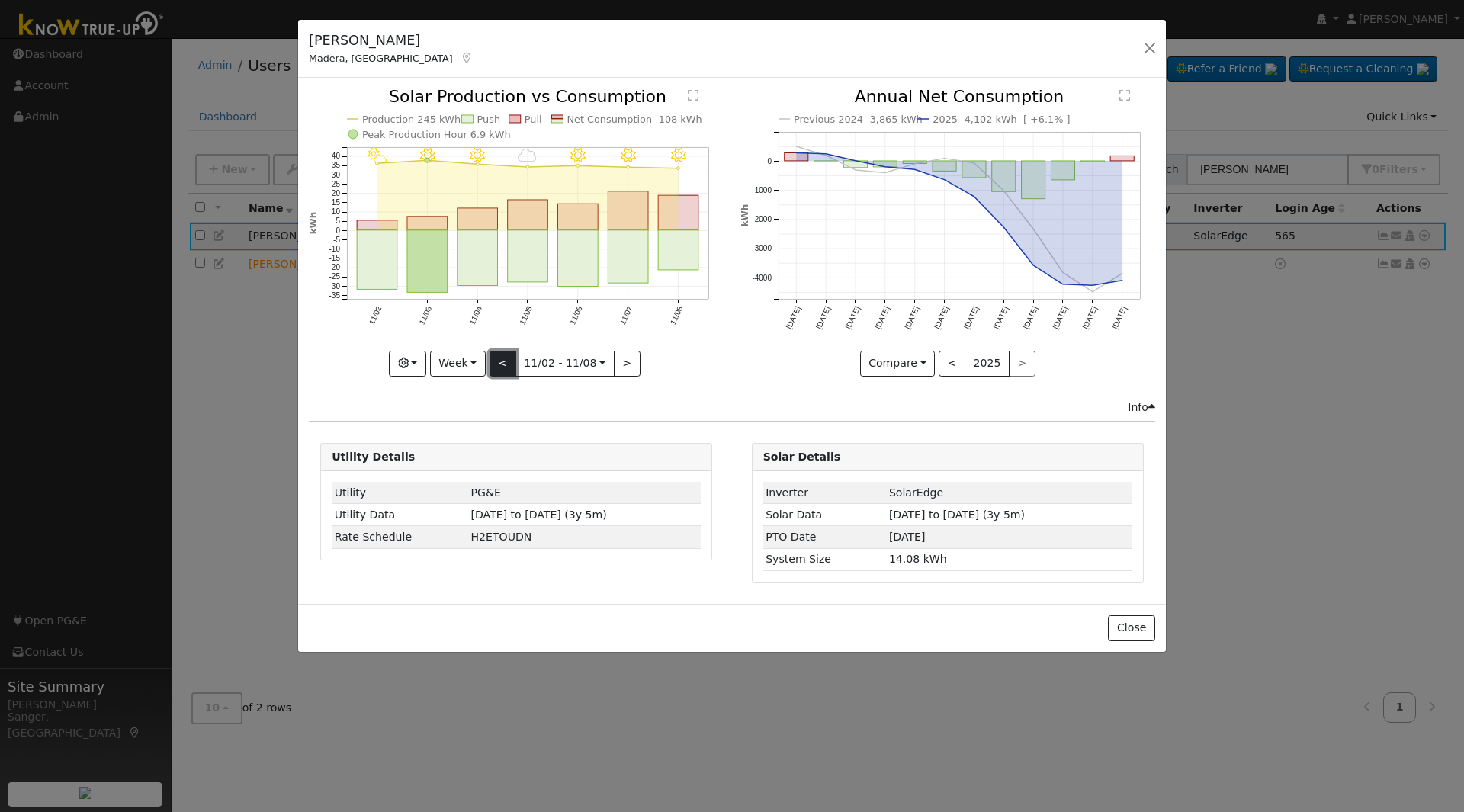
click at [506, 358] on button "<" at bounding box center [503, 363] width 27 height 26
type input "2024-10-12"
